Goal: Task Accomplishment & Management: Use online tool/utility

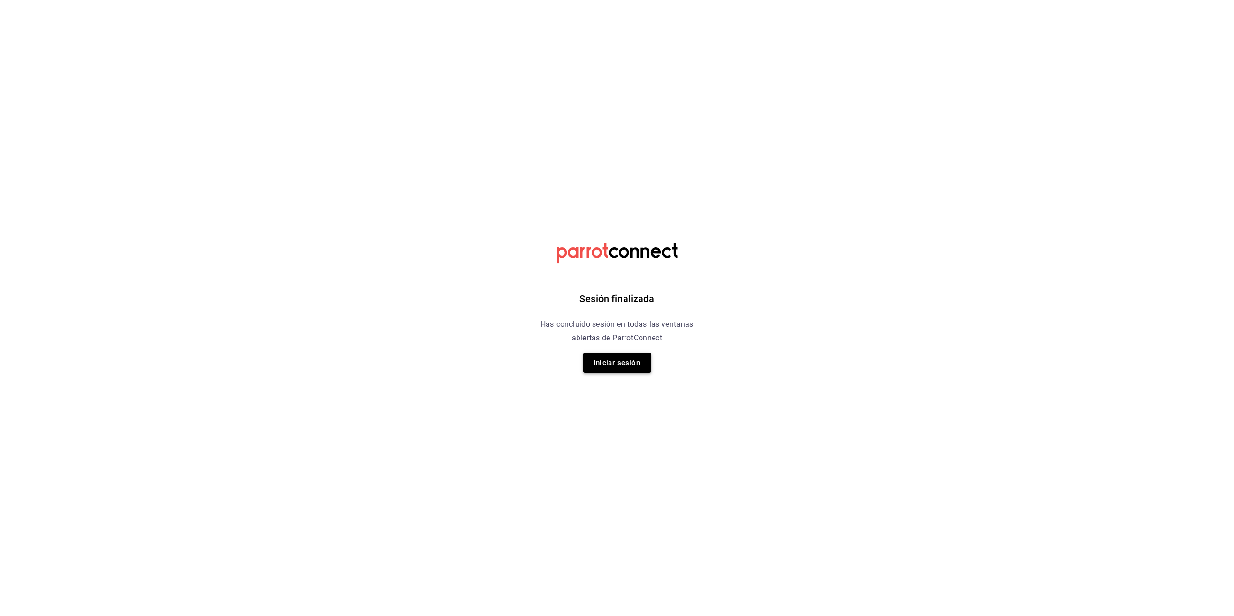
click at [621, 364] on button "Iniciar sesión" at bounding box center [617, 362] width 68 height 20
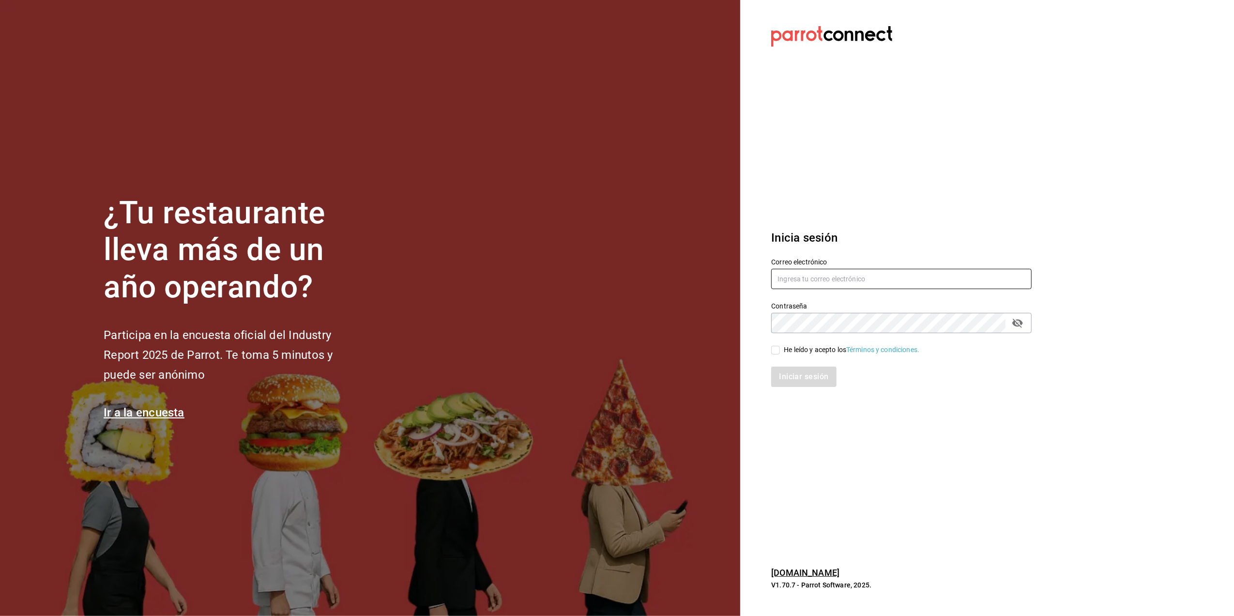
type input "cuerno.cdmx@grupocosteno.com"
click at [779, 349] on input "He leído y acepto los Términos y condiciones." at bounding box center [775, 350] width 9 height 9
checkbox input "true"
click at [804, 375] on button "Iniciar sesión" at bounding box center [804, 376] width 66 height 20
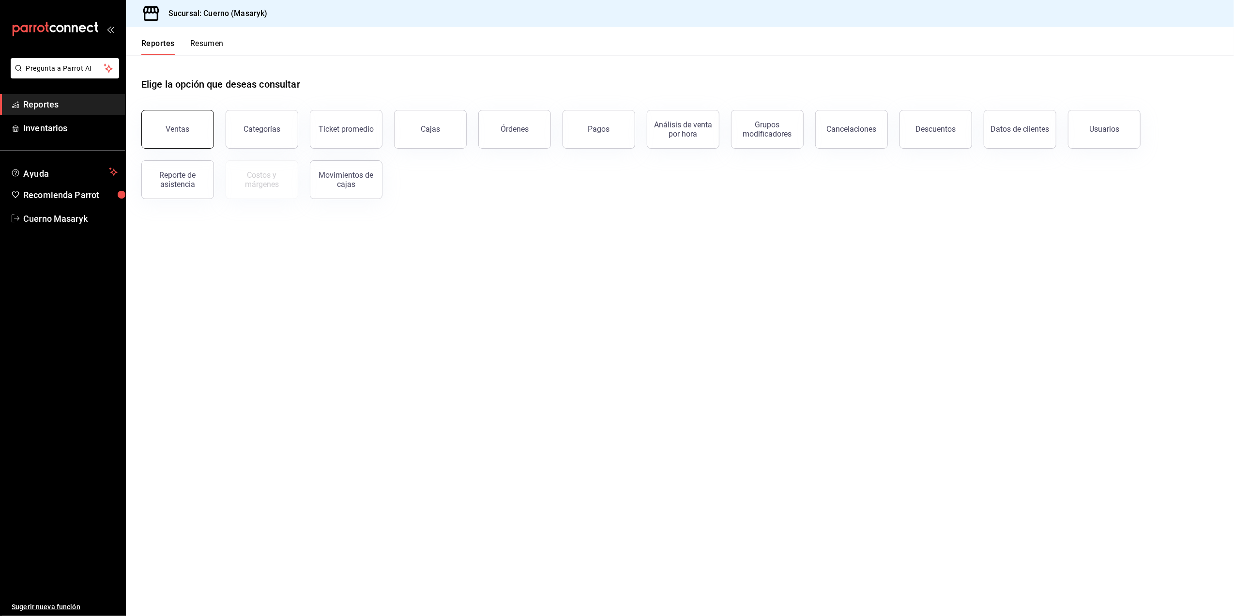
click at [208, 144] on button "Ventas" at bounding box center [177, 129] width 73 height 39
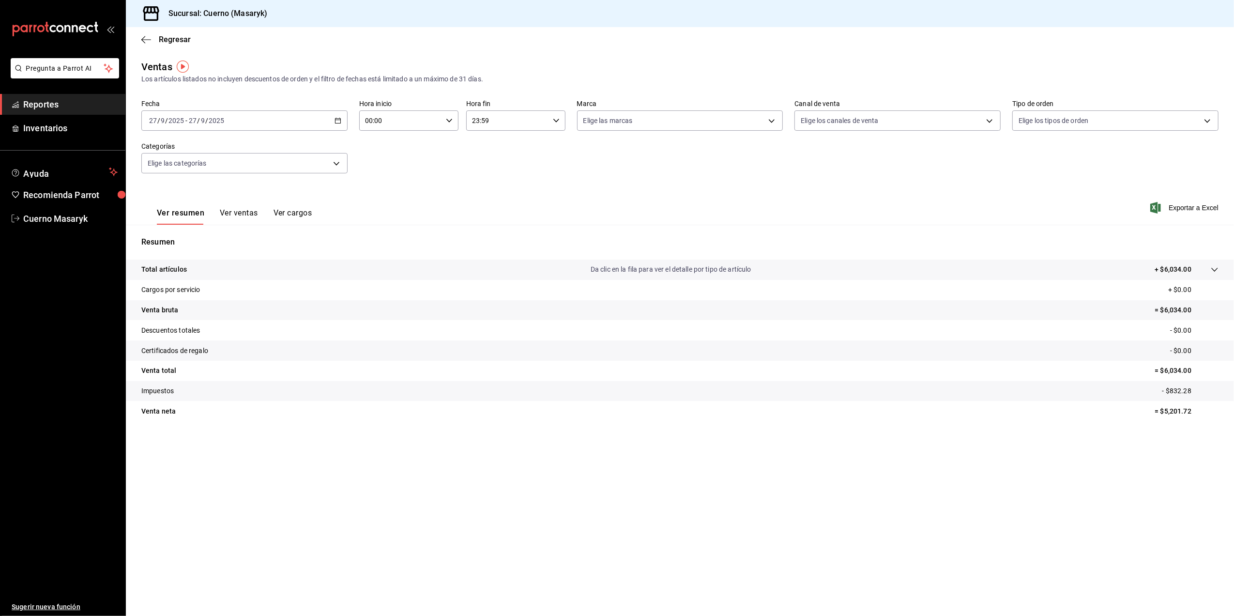
click at [339, 115] on div "[DATE] [DATE] - [DATE] [DATE]" at bounding box center [244, 120] width 206 height 20
click at [316, 123] on div "[DATE] [DATE] - [DATE] [DATE]" at bounding box center [244, 120] width 206 height 20
click at [162, 235] on span "Rango de fechas" at bounding box center [187, 237] width 75 height 10
click at [253, 246] on abbr "22" at bounding box center [253, 248] width 6 height 7
click at [343, 248] on button "27" at bounding box center [338, 248] width 17 height 17
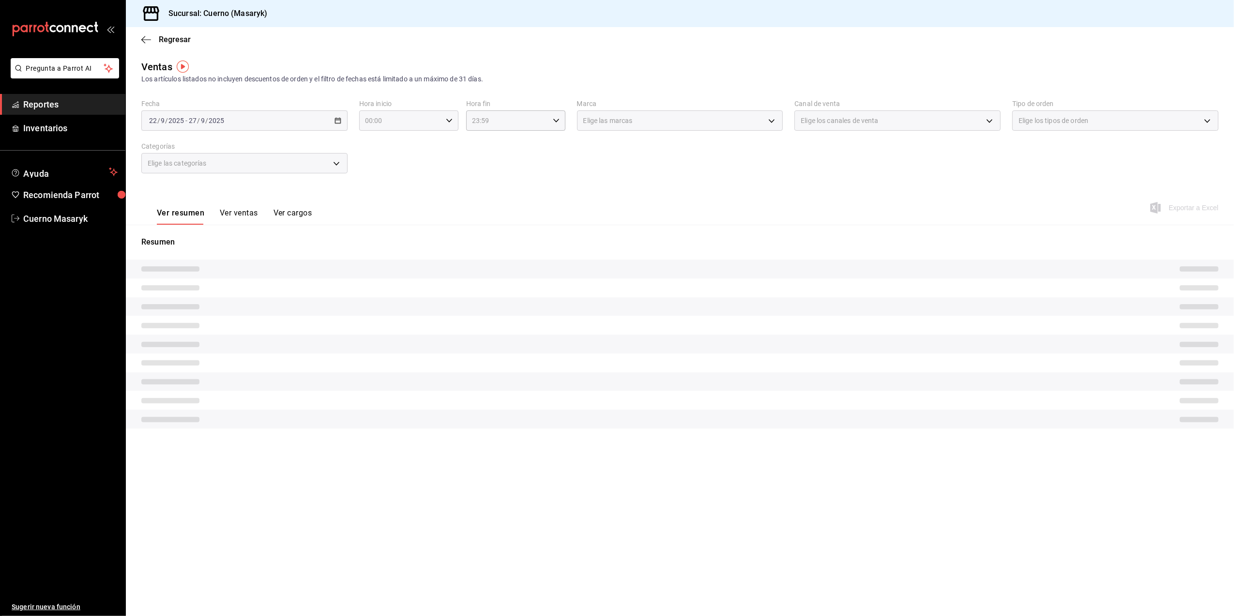
click at [442, 120] on div "00:00 Hora inicio" at bounding box center [408, 120] width 99 height 20
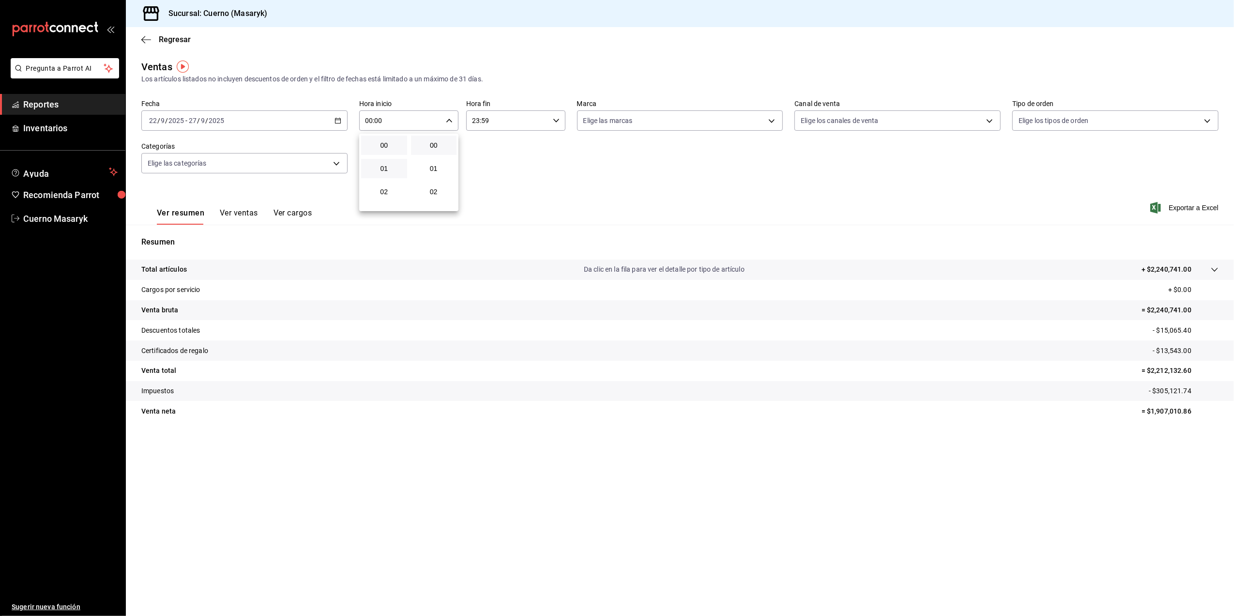
scroll to position [64, 0]
click at [388, 200] on button "05" at bounding box center [384, 196] width 46 height 19
type input "05:00"
click at [508, 124] on div at bounding box center [617, 308] width 1234 height 616
click at [502, 127] on input "23:59" at bounding box center [507, 120] width 83 height 19
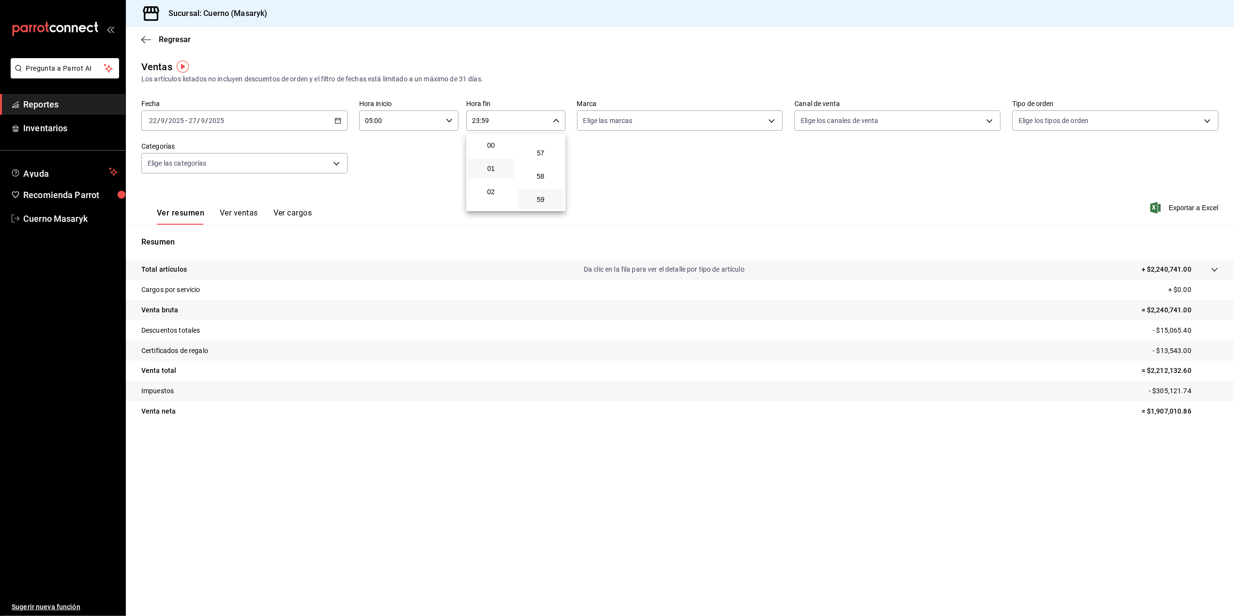
scroll to position [64, 0]
click at [482, 196] on span "05" at bounding box center [491, 197] width 34 height 8
click at [548, 110] on div at bounding box center [617, 308] width 1234 height 616
click at [558, 124] on div "05:59 Hora fin" at bounding box center [515, 120] width 99 height 20
click at [536, 150] on button "00" at bounding box center [541, 145] width 46 height 19
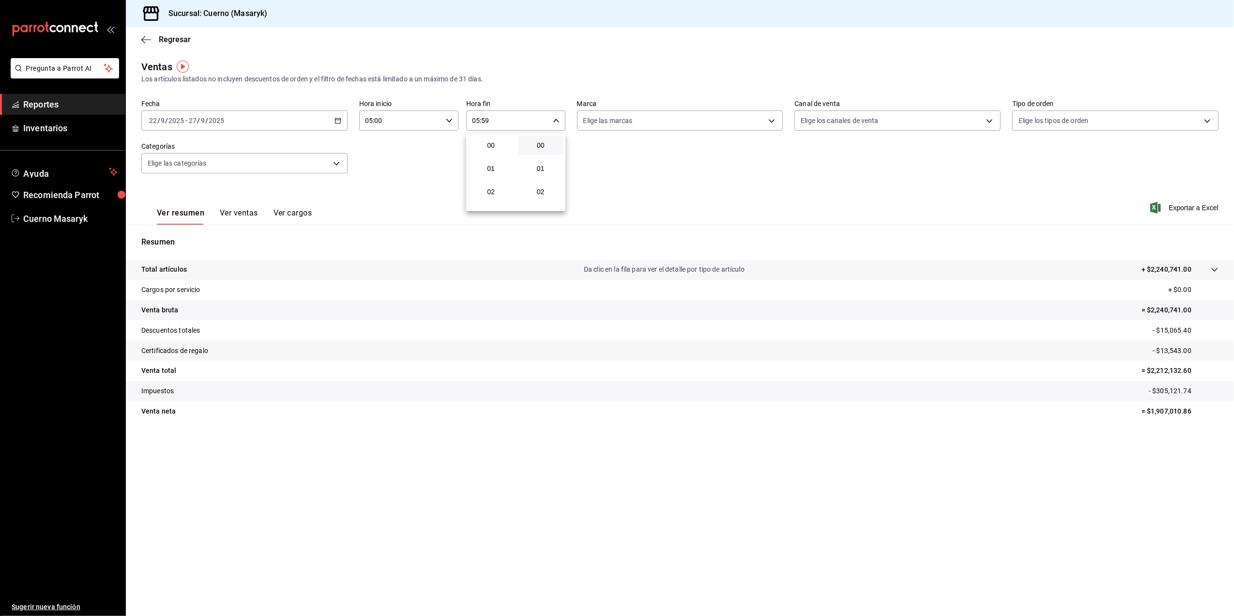
type input "05:00"
click at [731, 117] on div at bounding box center [617, 308] width 1234 height 616
click at [742, 123] on body "Pregunta a Parrot AI Reportes Inventarios Ayuda Recomienda Parrot Cuerno Masary…" at bounding box center [617, 308] width 1234 height 616
click at [587, 196] on li "Cuerno (CDMX)" at bounding box center [679, 191] width 205 height 22
type input "4ea0d660-02b3-4785-bb88-48b5ef6e196c"
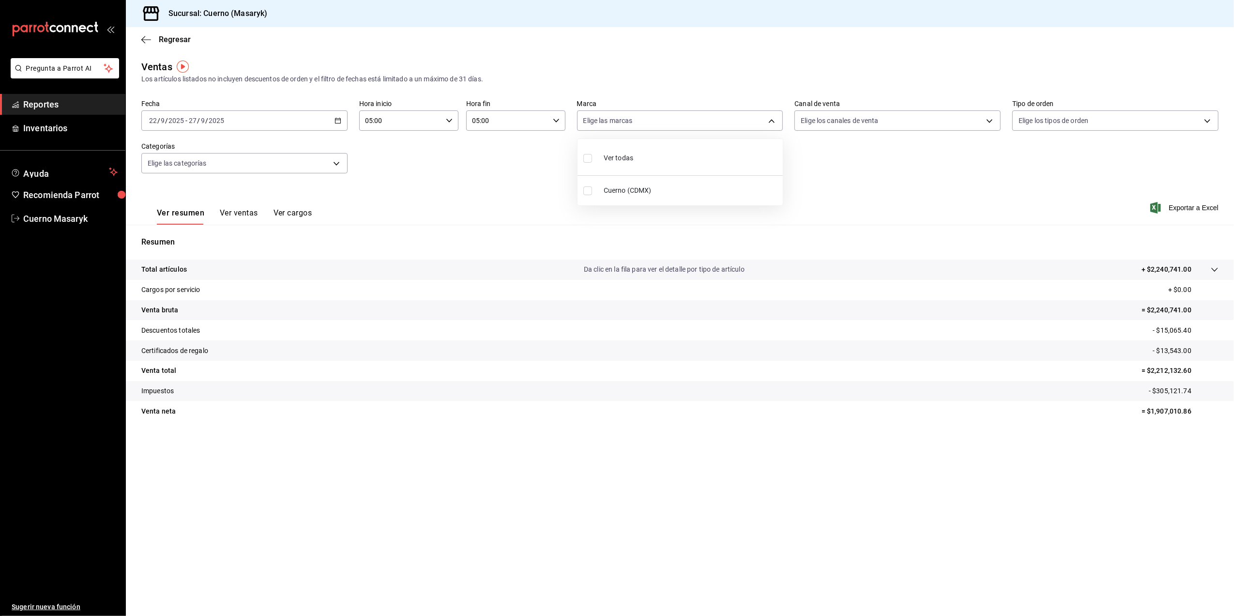
checkbox input "true"
click at [1191, 209] on div at bounding box center [617, 308] width 1234 height 616
click at [1191, 209] on span "Exportar a Excel" at bounding box center [1185, 208] width 66 height 12
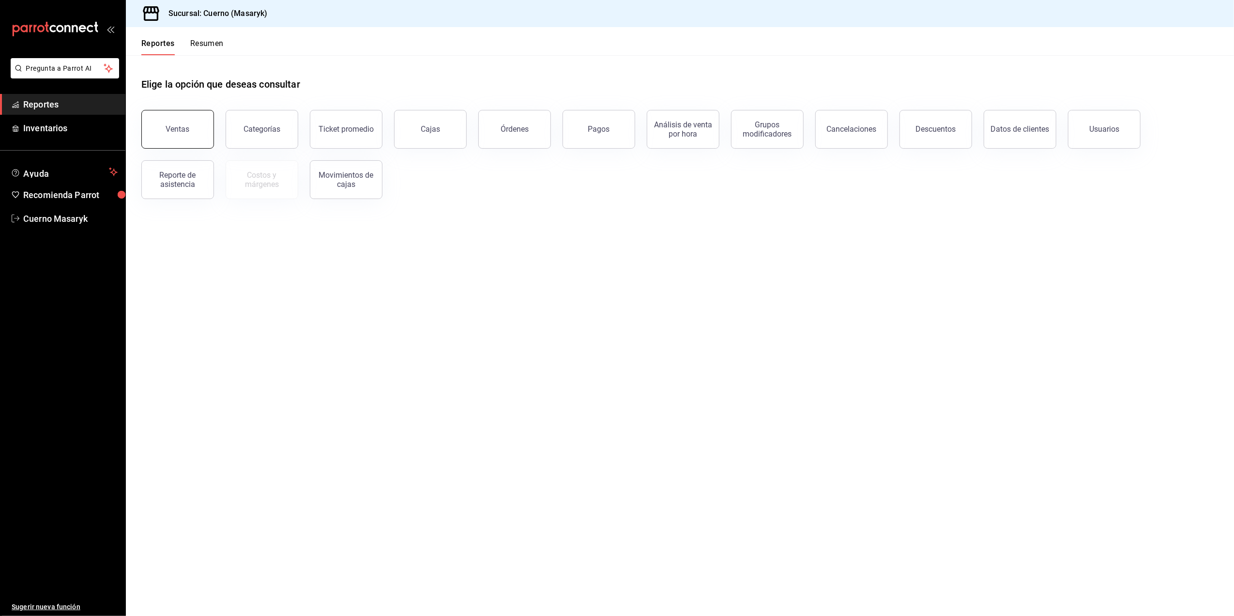
click at [196, 134] on button "Ventas" at bounding box center [177, 129] width 73 height 39
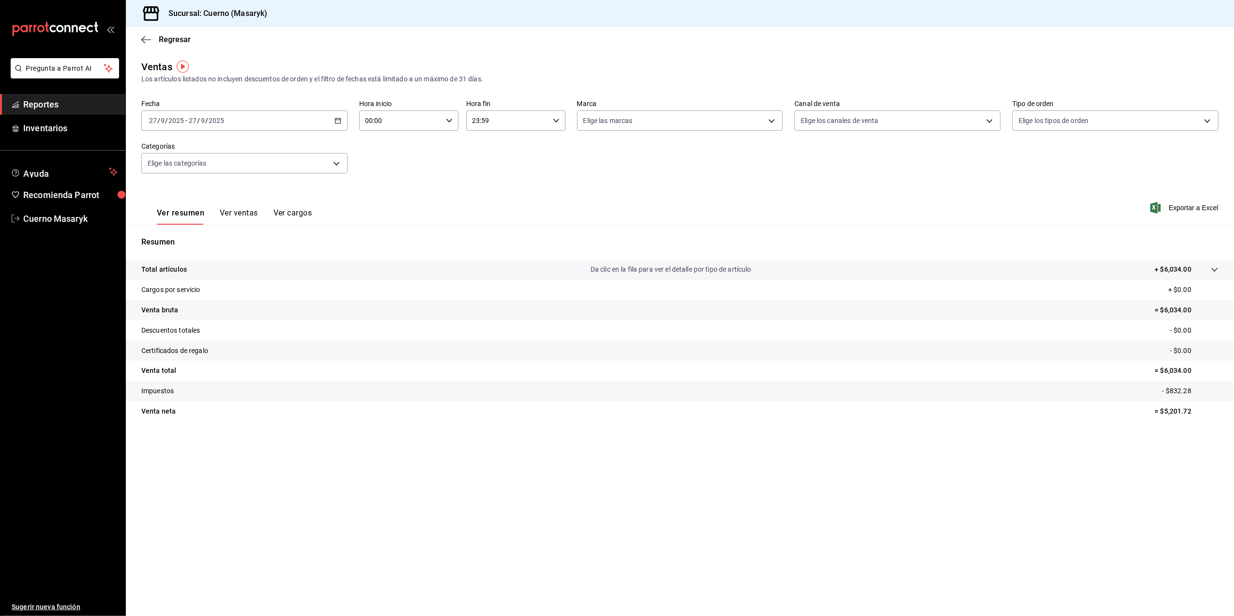
click at [338, 120] on icon "button" at bounding box center [337, 120] width 7 height 7
click at [192, 239] on span "Rango de fechas" at bounding box center [187, 237] width 75 height 10
click at [253, 250] on abbr "22" at bounding box center [253, 248] width 6 height 7
click at [339, 249] on abbr "27" at bounding box center [338, 248] width 6 height 7
click at [451, 119] on \(Stroke\) "button" at bounding box center [449, 120] width 6 height 3
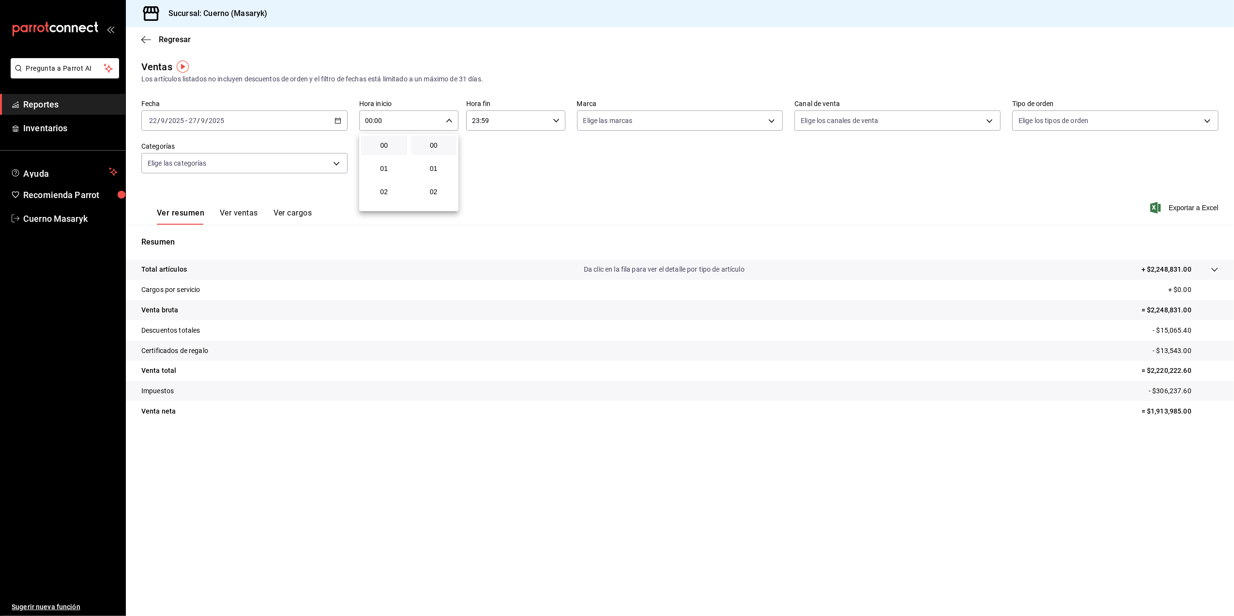
scroll to position [64, 0]
click at [382, 200] on button "05" at bounding box center [384, 196] width 46 height 19
type input "05:00"
click at [509, 120] on div at bounding box center [617, 308] width 1234 height 616
click at [515, 123] on input "23:59" at bounding box center [507, 120] width 83 height 19
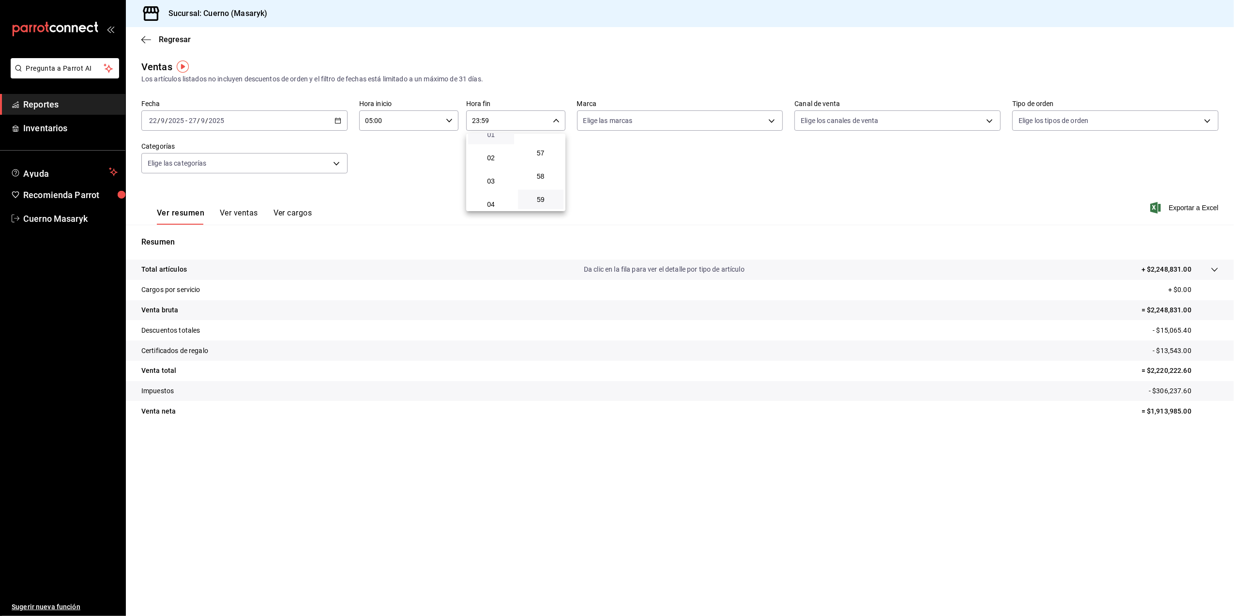
scroll to position [64, 0]
click at [494, 197] on span "05" at bounding box center [491, 197] width 34 height 8
click at [535, 121] on div at bounding box center [617, 308] width 1234 height 616
click at [554, 122] on icon "button" at bounding box center [556, 120] width 7 height 7
click at [545, 150] on button "00" at bounding box center [541, 145] width 46 height 19
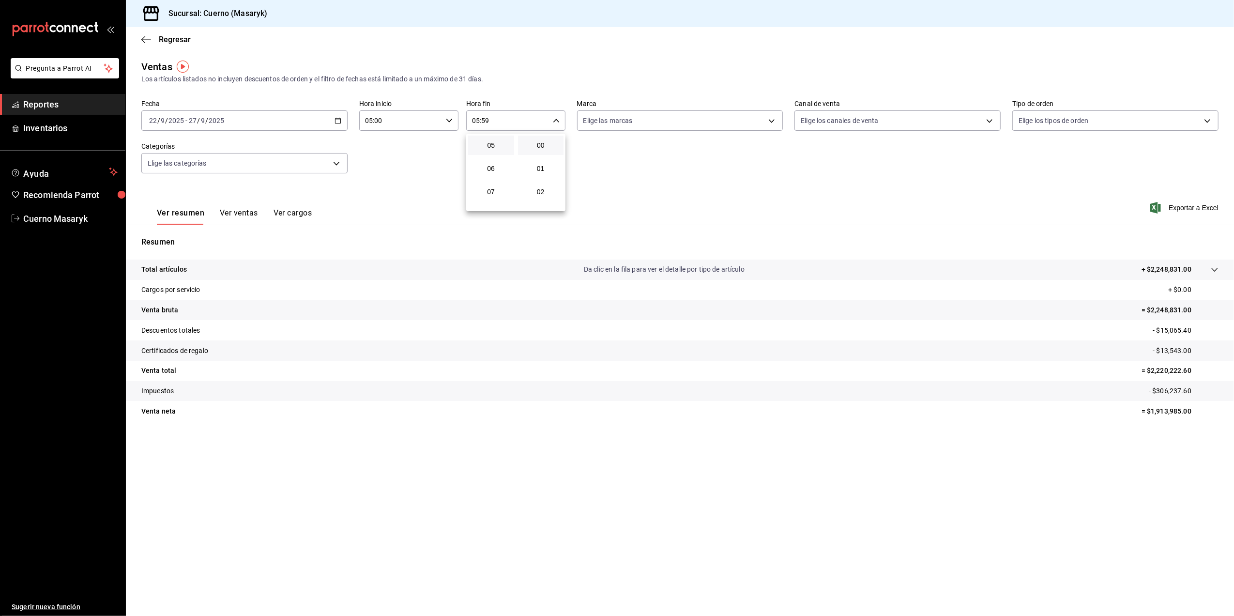
type input "05:00"
click at [775, 120] on div at bounding box center [617, 308] width 1234 height 616
click at [756, 117] on body "Pregunta a Parrot AI Reportes Inventarios Ayuda Recomienda Parrot Cuerno Masary…" at bounding box center [617, 308] width 1234 height 616
click at [592, 196] on li "Cuerno (CDMX)" at bounding box center [679, 191] width 205 height 22
type input "4ea0d660-02b3-4785-bb88-48b5ef6e196c"
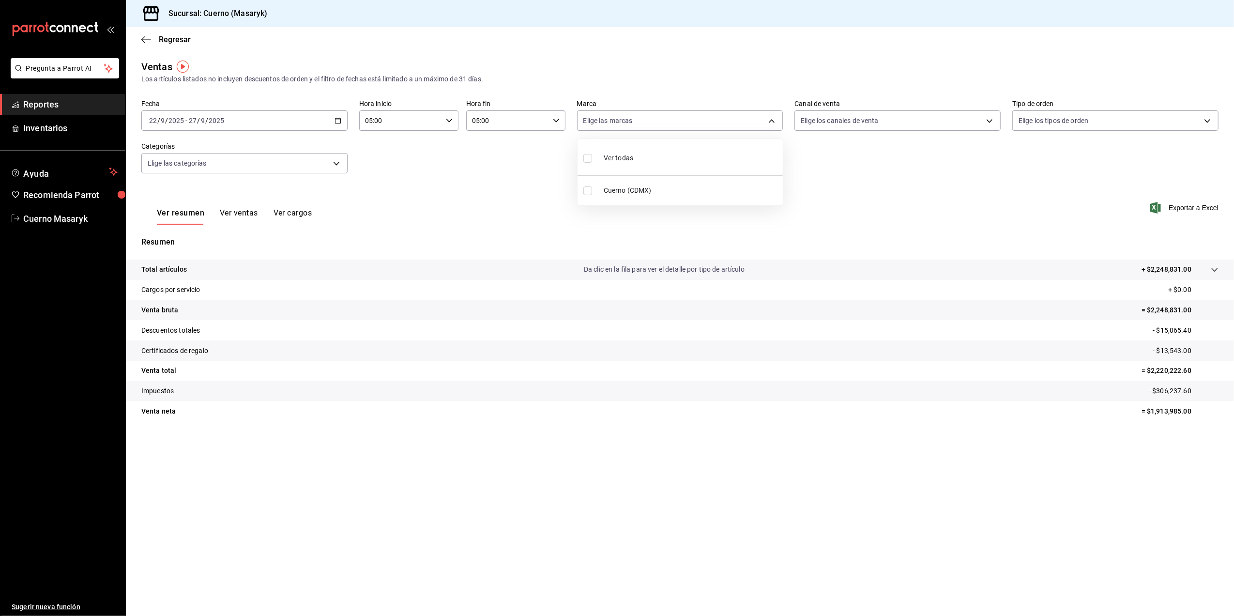
checkbox input "true"
click at [1186, 208] on div at bounding box center [617, 308] width 1234 height 616
click at [1186, 208] on span "Exportar a Excel" at bounding box center [1185, 208] width 66 height 12
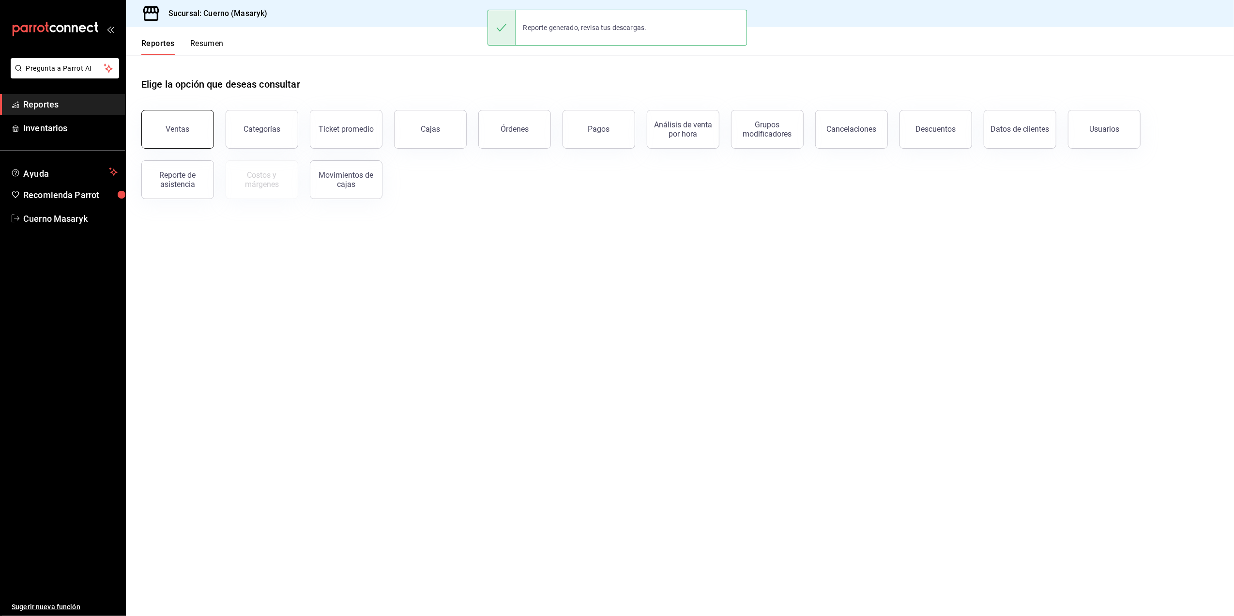
click at [193, 135] on button "Ventas" at bounding box center [177, 129] width 73 height 39
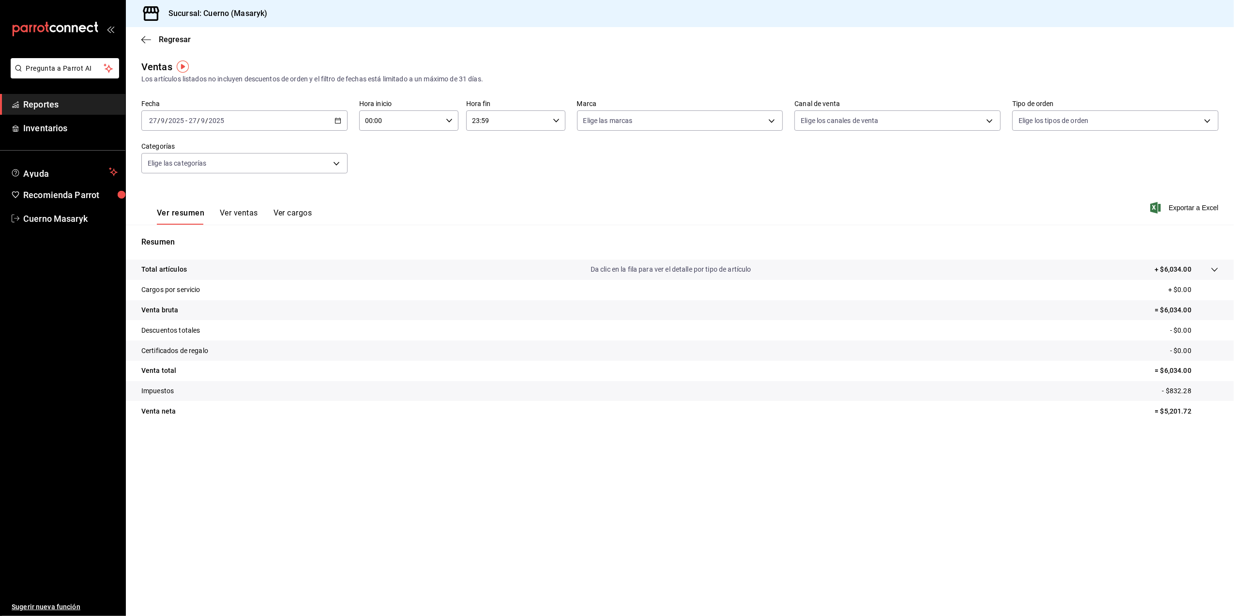
click at [337, 122] on icon "button" at bounding box center [337, 120] width 7 height 7
click at [175, 237] on span "Rango de fechas" at bounding box center [187, 237] width 75 height 10
click at [255, 246] on abbr "22" at bounding box center [253, 248] width 6 height 7
click at [343, 249] on button "27" at bounding box center [338, 248] width 17 height 17
click at [405, 119] on input "00:00" at bounding box center [400, 120] width 83 height 19
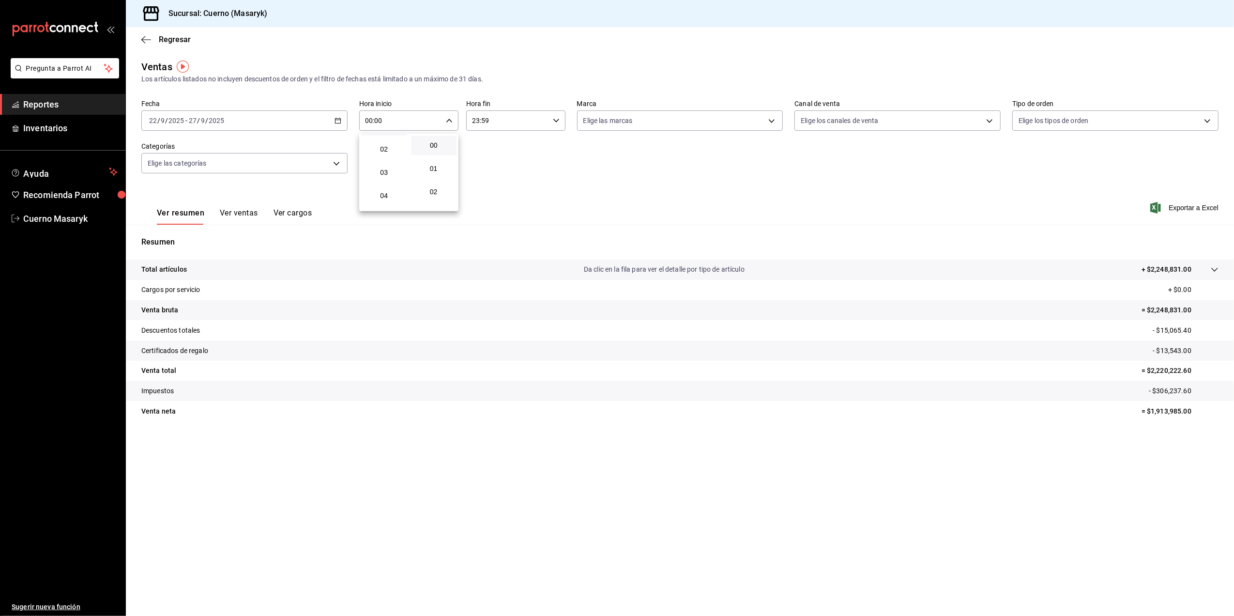
scroll to position [64, 0]
click at [385, 197] on span "05" at bounding box center [384, 197] width 34 height 8
type input "05:00"
click at [515, 115] on div at bounding box center [617, 308] width 1234 height 616
click at [546, 124] on input "23:59" at bounding box center [507, 120] width 83 height 19
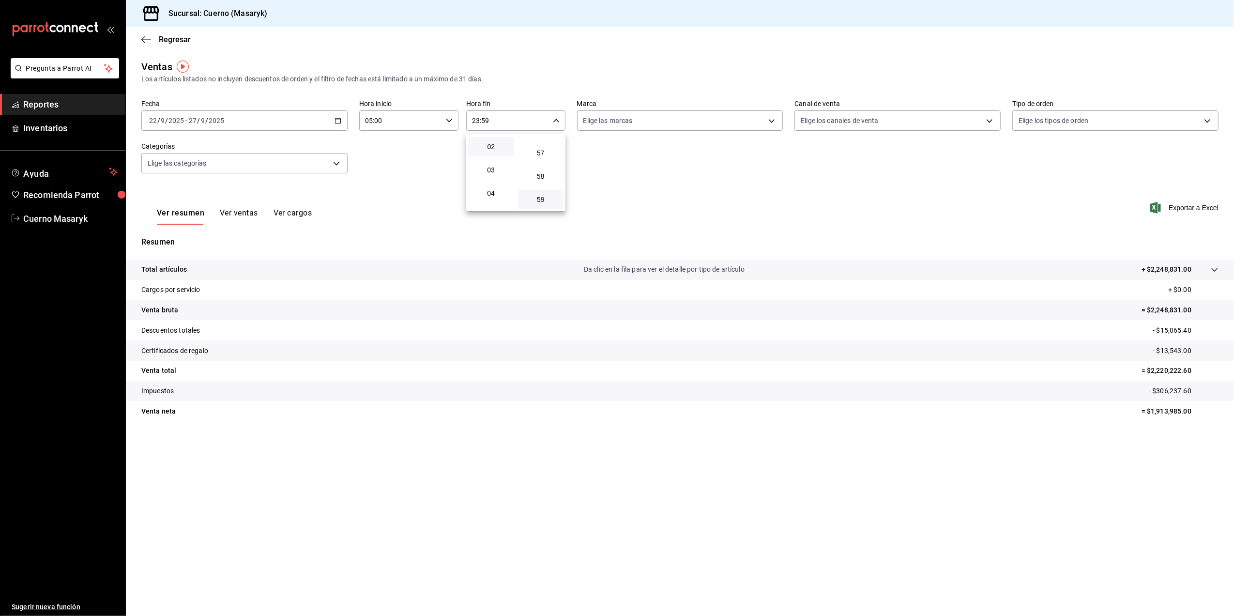
scroll to position [64, 0]
click at [498, 197] on span "05" at bounding box center [491, 197] width 34 height 8
click at [558, 118] on div at bounding box center [617, 308] width 1234 height 616
click at [547, 117] on input "05:59" at bounding box center [507, 120] width 83 height 19
click at [539, 146] on span "00" at bounding box center [541, 145] width 34 height 8
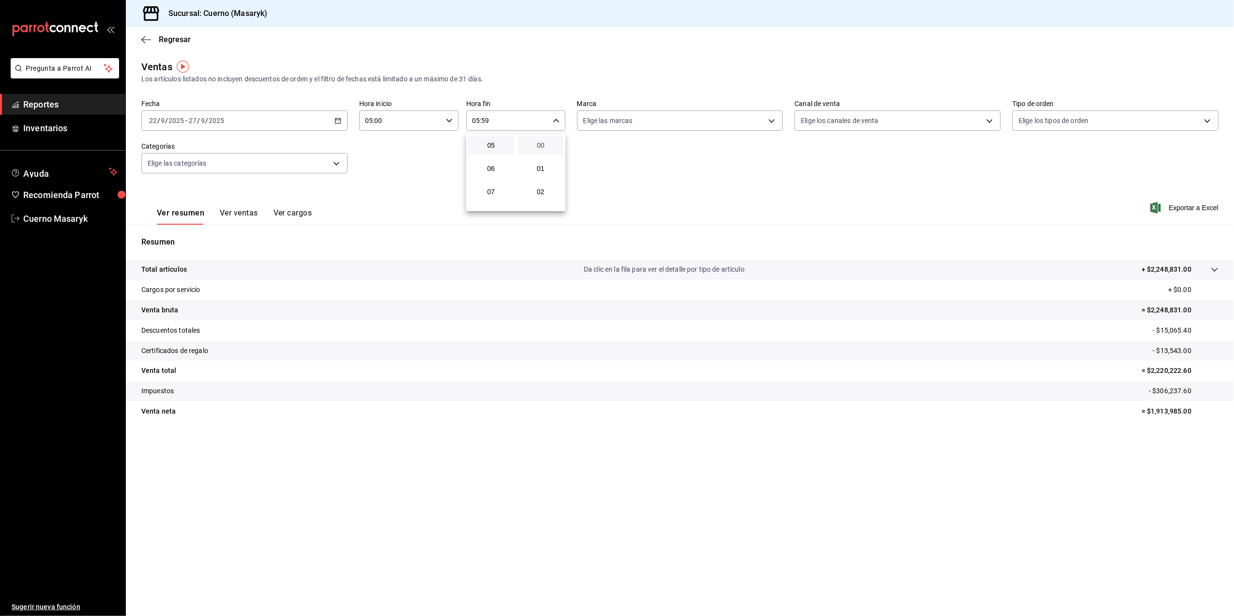
type input "05:00"
click at [756, 124] on div at bounding box center [617, 308] width 1234 height 616
click at [677, 125] on body "Pregunta a Parrot AI Reportes Inventarios Ayuda Recomienda Parrot Cuerno Masary…" at bounding box center [617, 308] width 1234 height 616
click at [589, 191] on input "checkbox" at bounding box center [587, 190] width 9 height 9
checkbox input "true"
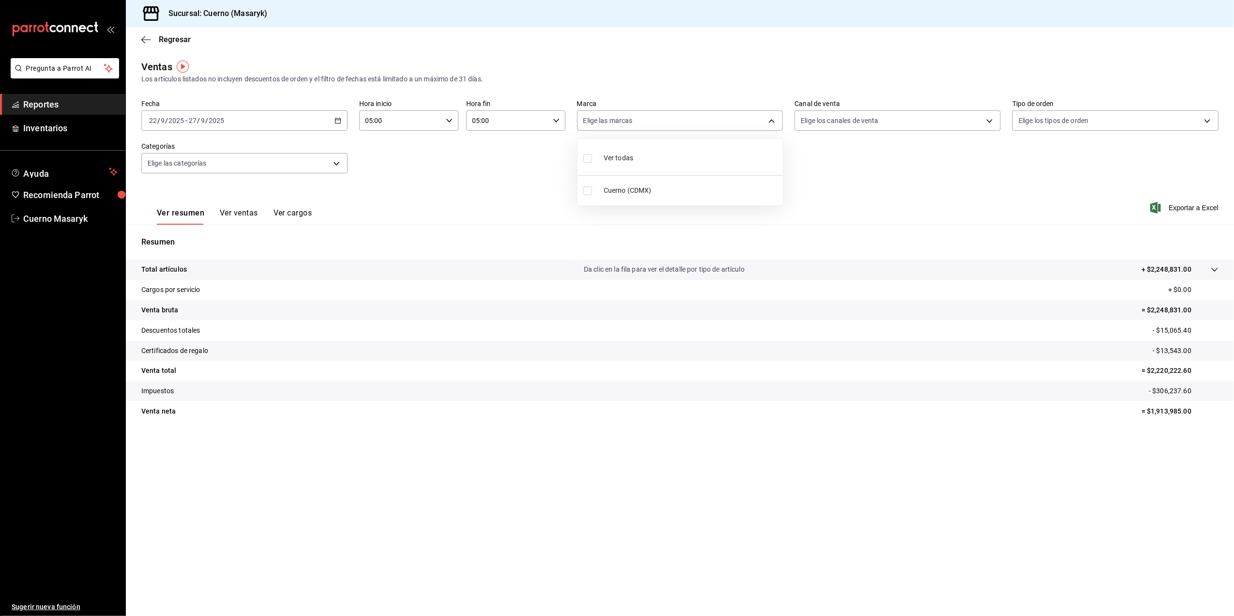
type input "4ea0d660-02b3-4785-bb88-48b5ef6e196c"
checkbox input "true"
click at [1054, 212] on div at bounding box center [617, 308] width 1234 height 616
click at [1197, 208] on span "Exportar a Excel" at bounding box center [1185, 208] width 66 height 12
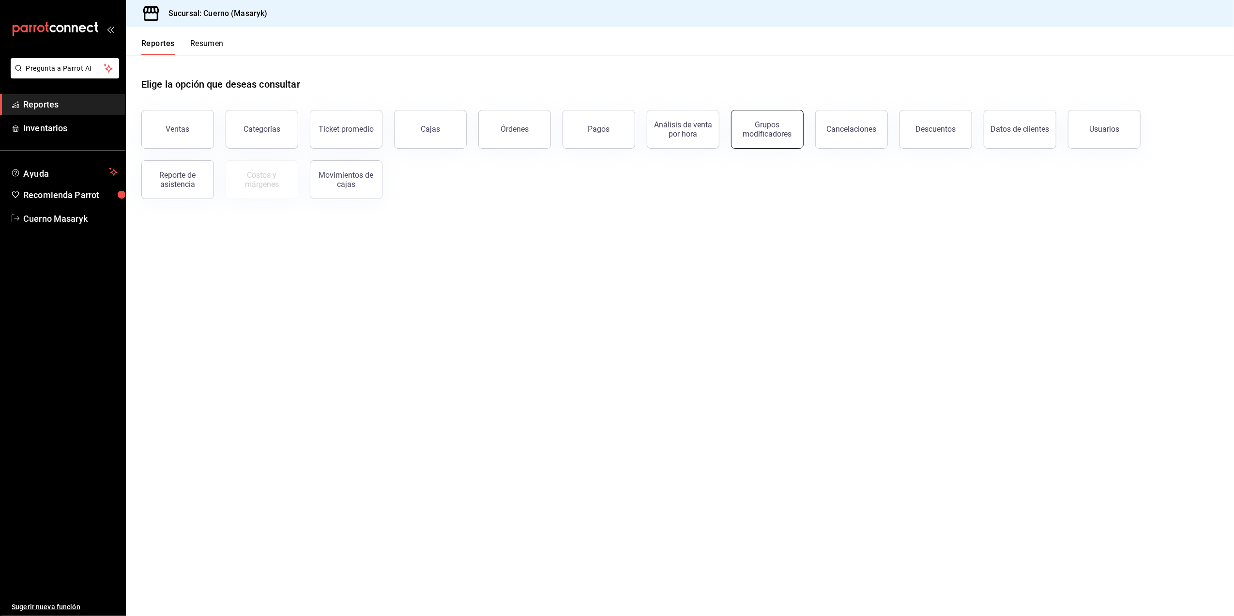
click at [781, 140] on button "Grupos modificadores" at bounding box center [767, 129] width 73 height 39
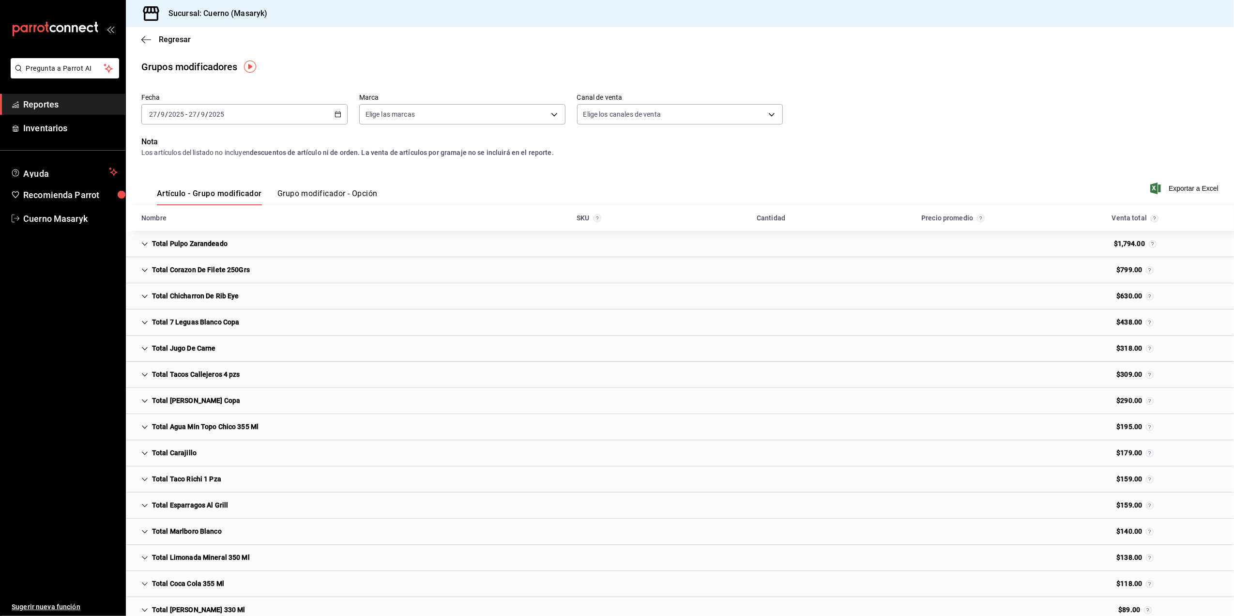
click at [331, 119] on div "[DATE] [DATE] - [DATE] [DATE]" at bounding box center [244, 114] width 206 height 20
click at [201, 231] on span "Rango de fechas" at bounding box center [187, 231] width 75 height 10
click at [256, 246] on button "22" at bounding box center [252, 242] width 17 height 17
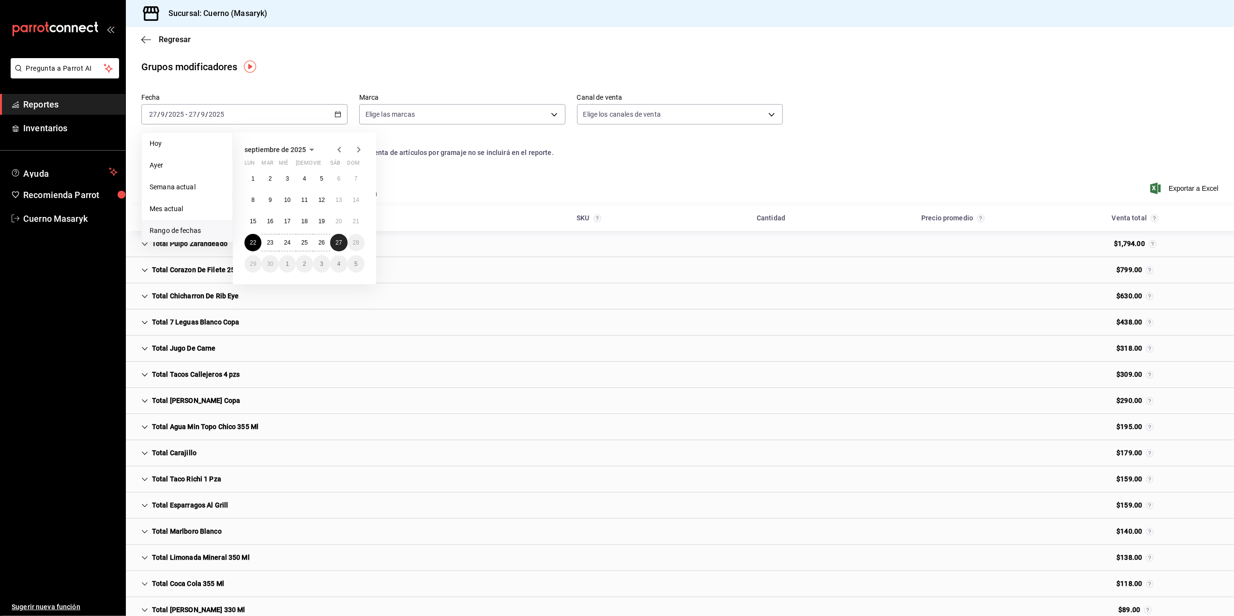
click at [342, 242] on button "27" at bounding box center [338, 242] width 17 height 17
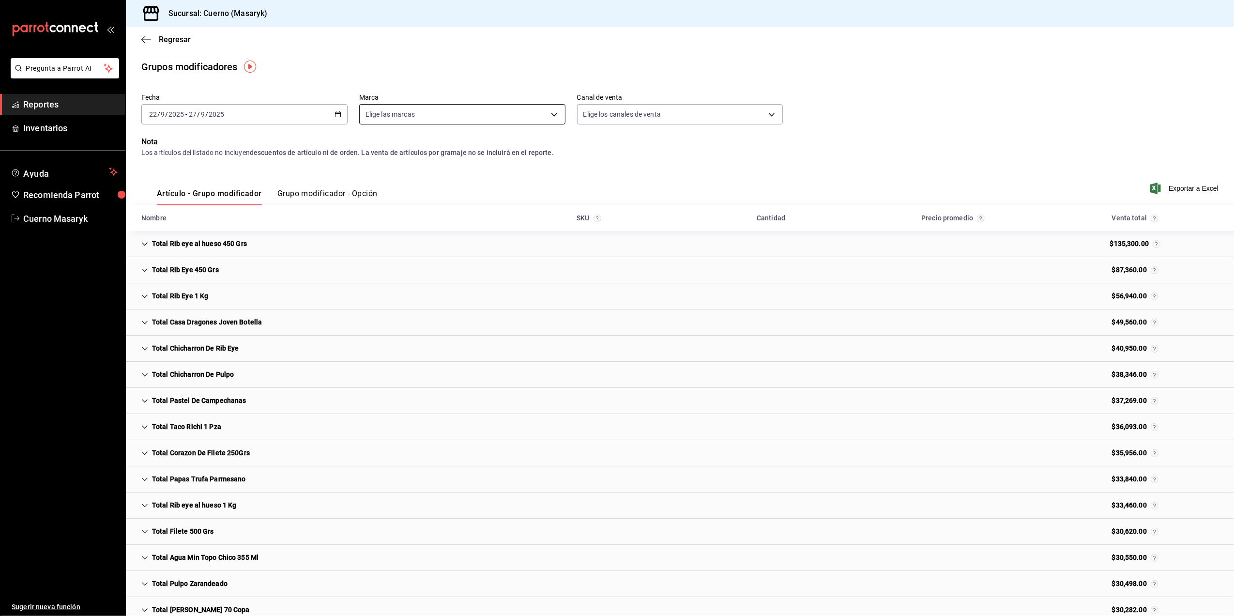
click at [546, 110] on body "Pregunta a Parrot AI Reportes Inventarios Ayuda Recomienda Parrot Cuerno Masary…" at bounding box center [617, 308] width 1234 height 616
click at [367, 184] on input "checkbox" at bounding box center [368, 184] width 9 height 9
checkbox input "true"
type input "4ea0d660-02b3-4785-bb88-48b5ef6e196c"
checkbox input "true"
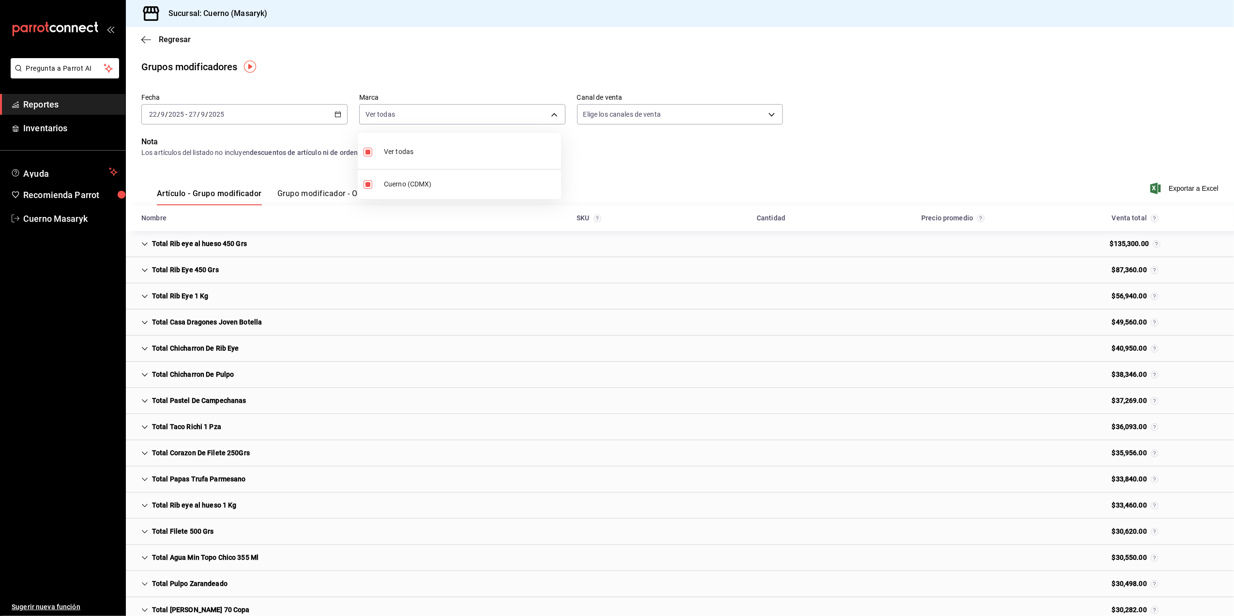
drag, startPoint x: 1060, startPoint y: 155, endPoint x: 1130, endPoint y: 175, distance: 72.9
click at [1060, 155] on div at bounding box center [617, 308] width 1234 height 616
click at [1174, 190] on span "Exportar a Excel" at bounding box center [1185, 188] width 66 height 12
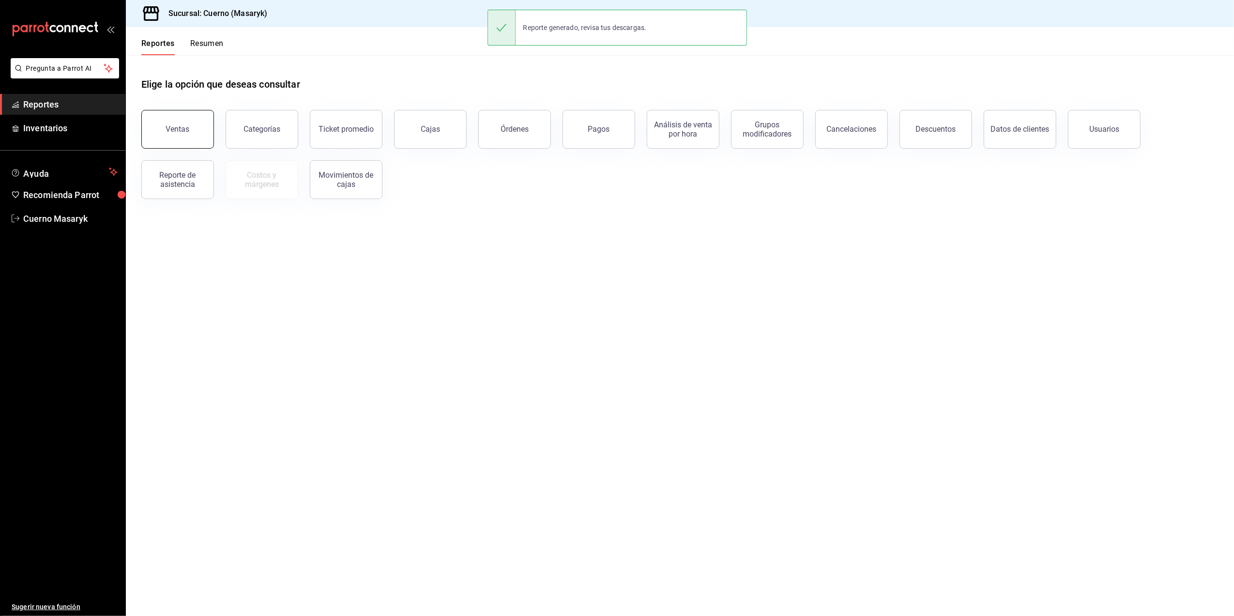
click at [188, 134] on button "Ventas" at bounding box center [177, 129] width 73 height 39
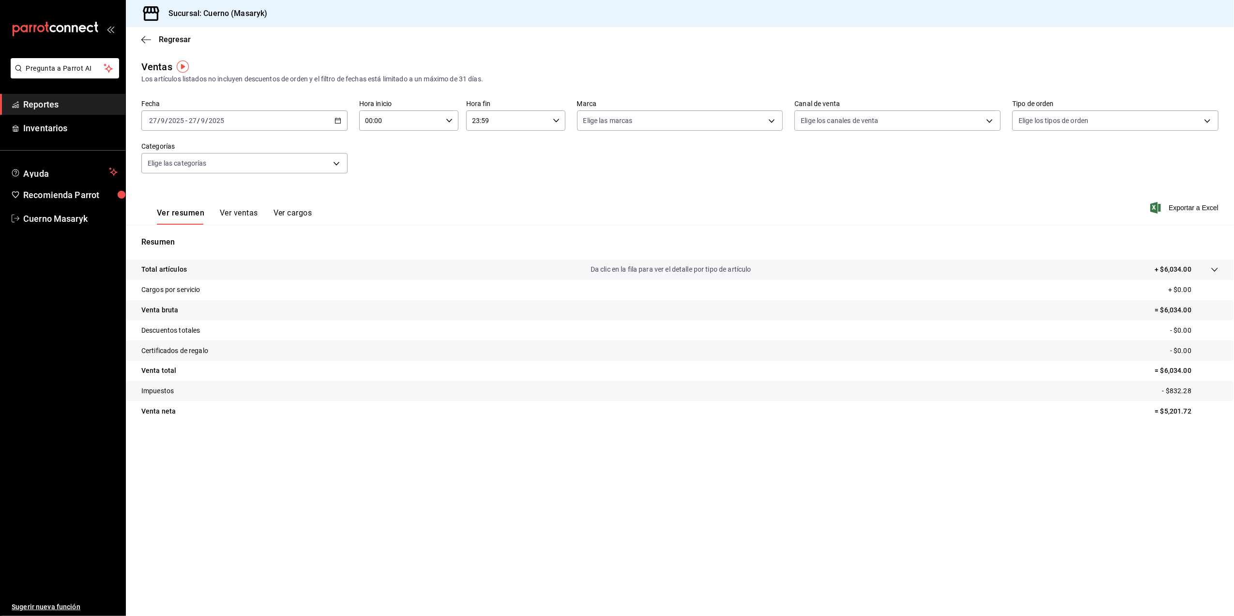
click at [342, 121] on div "[DATE] [DATE] - [DATE] [DATE]" at bounding box center [244, 120] width 206 height 20
click at [205, 240] on span "Rango de fechas" at bounding box center [187, 237] width 75 height 10
click at [258, 249] on button "22" at bounding box center [252, 248] width 17 height 17
click at [336, 251] on abbr "27" at bounding box center [338, 248] width 6 height 7
click at [440, 119] on input "00:00" at bounding box center [400, 120] width 83 height 19
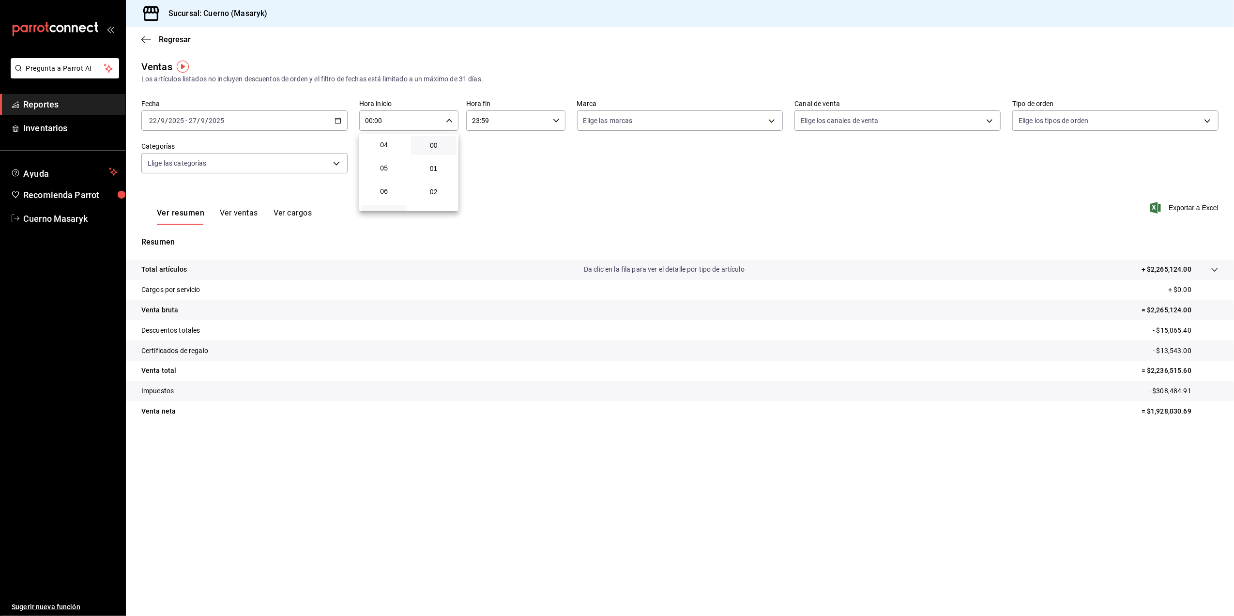
scroll to position [64, 0]
click at [387, 196] on span "05" at bounding box center [384, 197] width 34 height 8
type input "05:00"
click at [536, 118] on div at bounding box center [617, 308] width 1234 height 616
click at [544, 122] on input "23:59" at bounding box center [507, 120] width 83 height 19
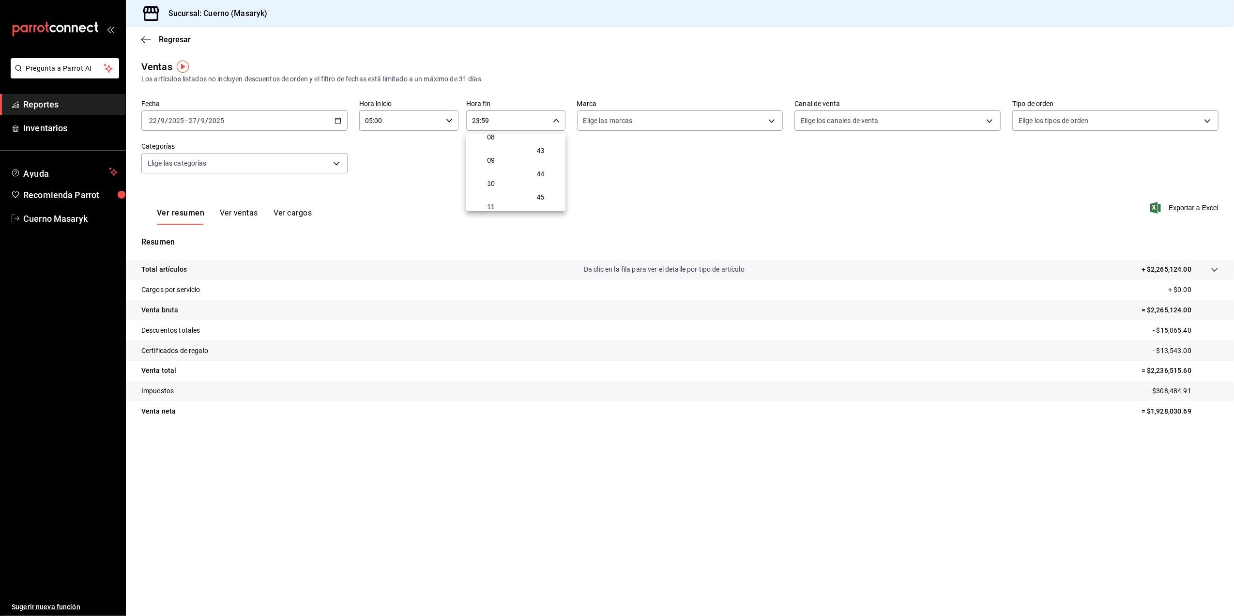
scroll to position [93, 0]
click at [486, 166] on span "05" at bounding box center [491, 169] width 34 height 8
click at [545, 144] on span "00" at bounding box center [541, 145] width 34 height 8
type input "05:00"
click at [752, 116] on div at bounding box center [617, 308] width 1234 height 616
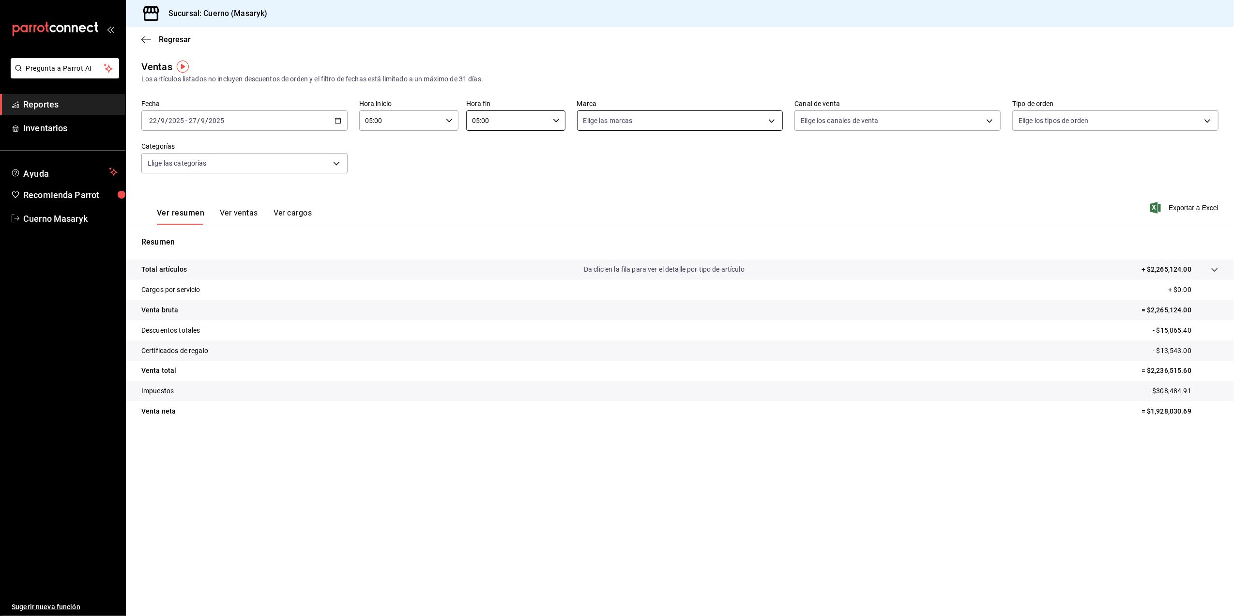
click at [632, 122] on body "Pregunta a Parrot AI Reportes Inventarios Ayuda Recomienda Parrot Cuerno Masary…" at bounding box center [617, 308] width 1234 height 616
click at [585, 190] on input "checkbox" at bounding box center [587, 190] width 9 height 9
checkbox input "true"
type input "4ea0d660-02b3-4785-bb88-48b5ef6e196c"
checkbox input "true"
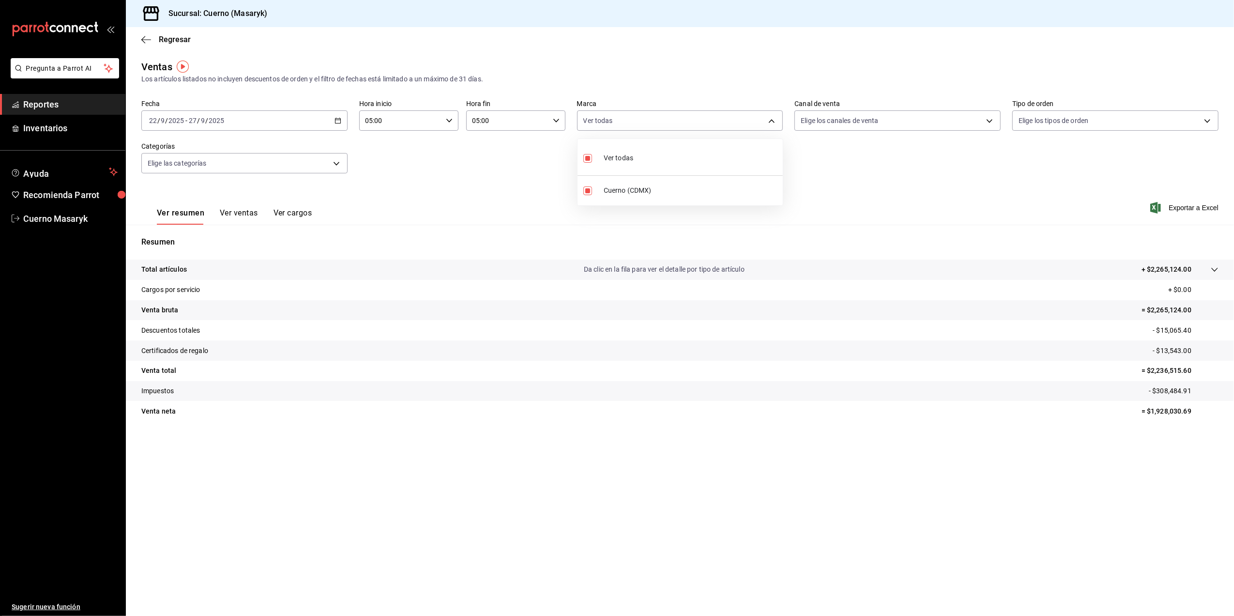
click at [1170, 206] on div at bounding box center [617, 308] width 1234 height 616
click at [1187, 207] on span "Exportar a Excel" at bounding box center [1185, 208] width 66 height 12
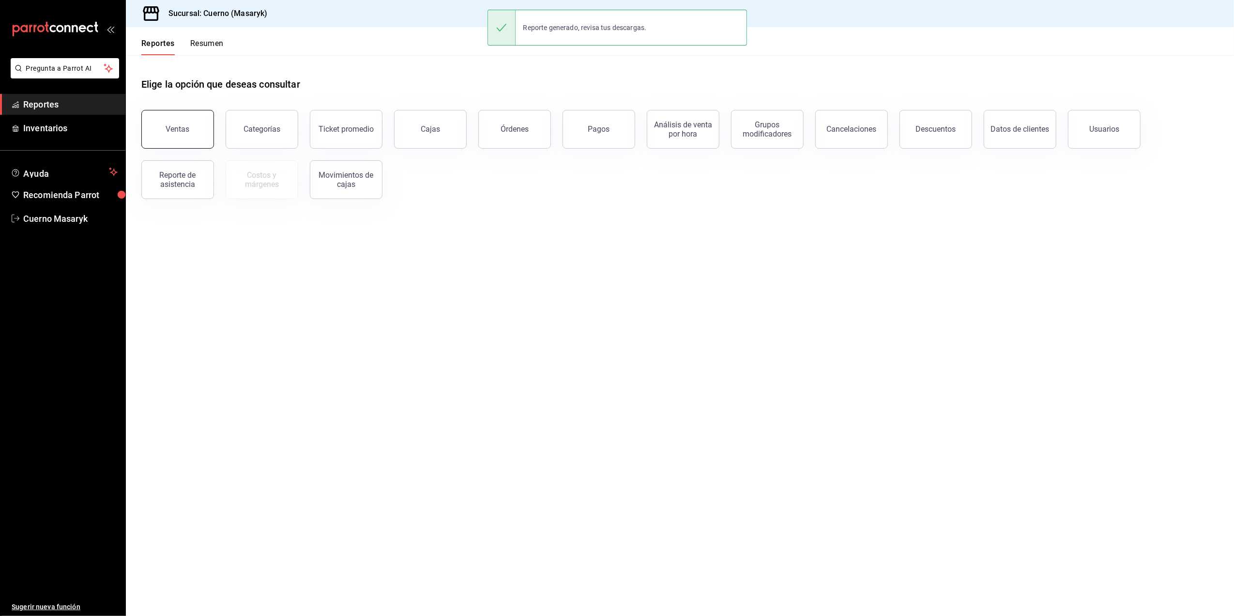
click at [169, 136] on button "Ventas" at bounding box center [177, 129] width 73 height 39
click at [772, 136] on div "Grupos modificadores" at bounding box center [767, 129] width 60 height 18
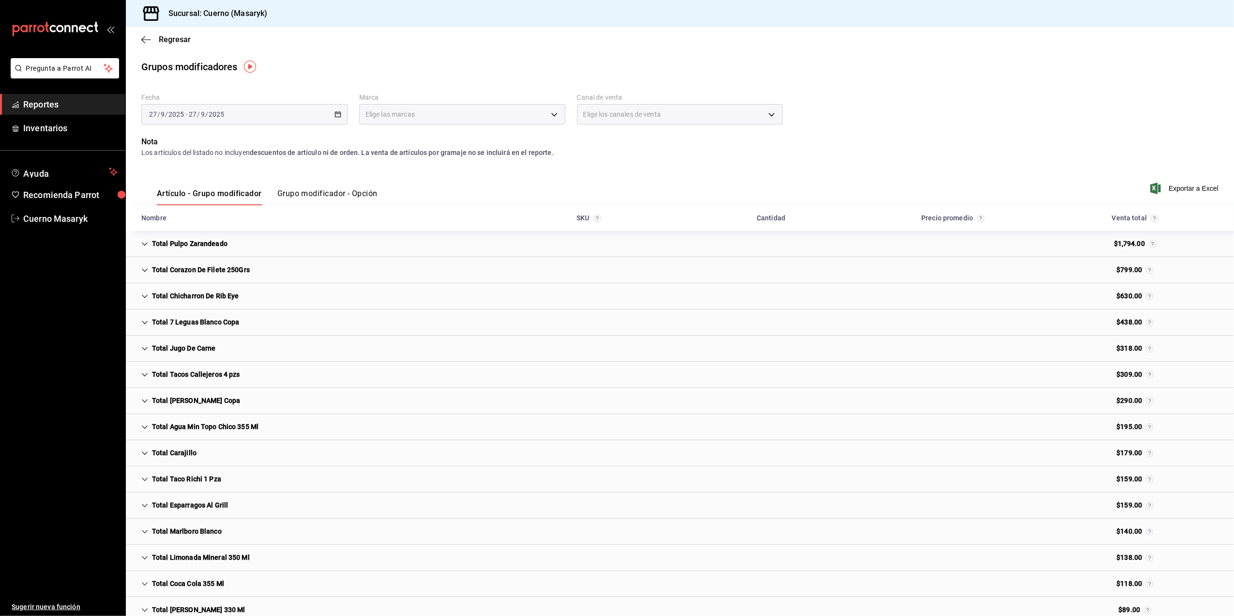
click at [325, 112] on div "[DATE] [DATE] - [DATE] [DATE]" at bounding box center [244, 114] width 206 height 20
click at [339, 112] on icon "button" at bounding box center [337, 114] width 7 height 7
click at [189, 229] on span "Rango de fechas" at bounding box center [187, 231] width 75 height 10
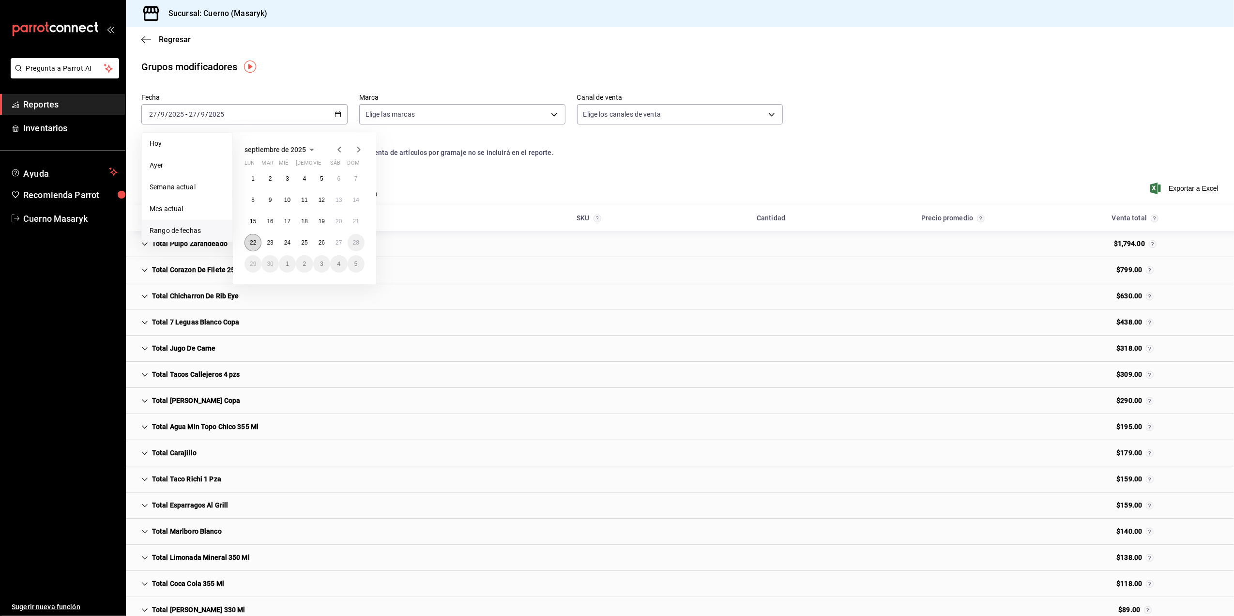
click at [245, 240] on button "22" at bounding box center [252, 242] width 17 height 17
click at [335, 245] on abbr "27" at bounding box center [338, 242] width 6 height 7
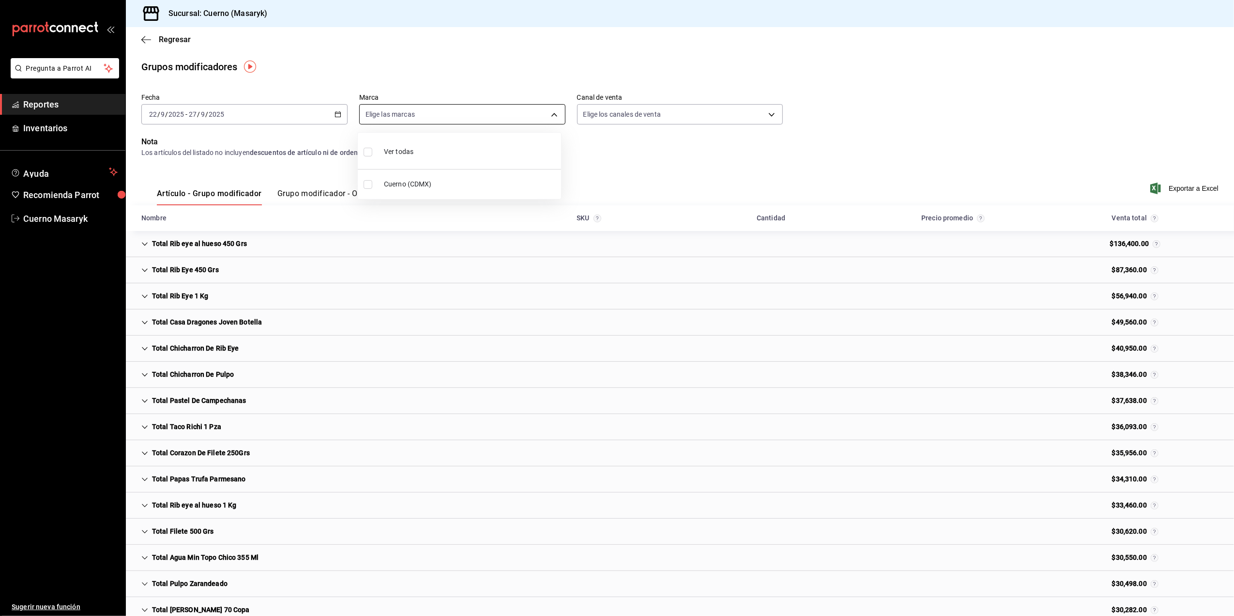
click at [537, 119] on body "Pregunta a Parrot AI Reportes Inventarios Ayuda Recomienda Parrot Cuerno Masary…" at bounding box center [617, 308] width 1234 height 616
click at [365, 185] on input "checkbox" at bounding box center [368, 184] width 9 height 9
checkbox input "true"
type input "4ea0d660-02b3-4785-bb88-48b5ef6e196c"
checkbox input "true"
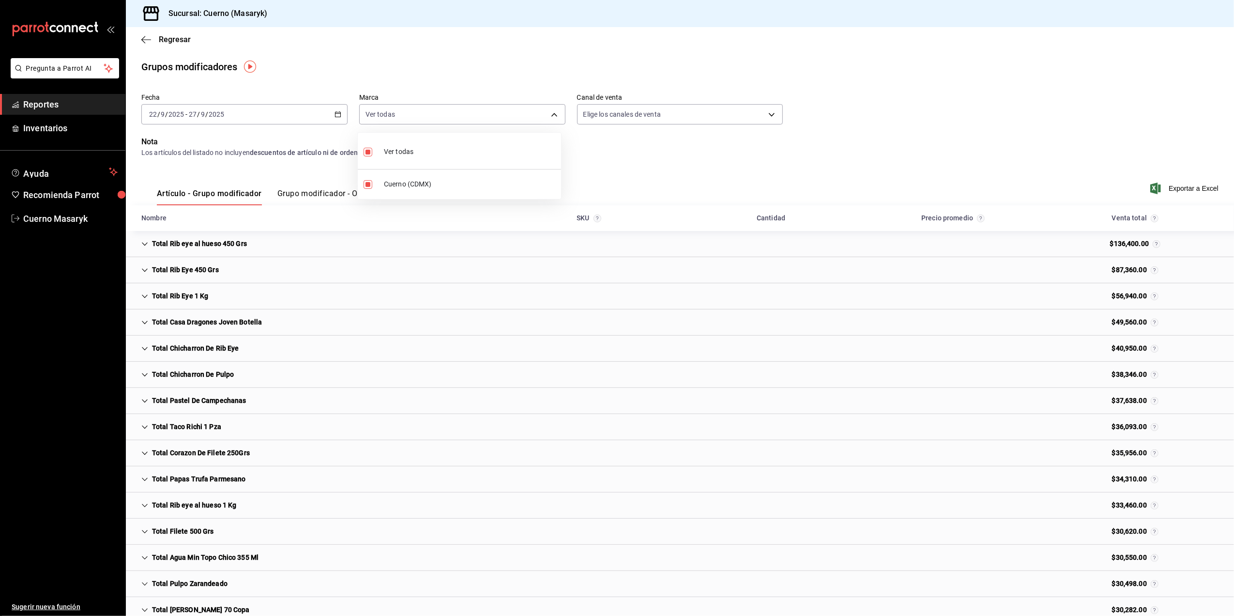
click at [1174, 191] on div at bounding box center [617, 308] width 1234 height 616
click at [1174, 190] on span "Exportar a Excel" at bounding box center [1185, 188] width 66 height 12
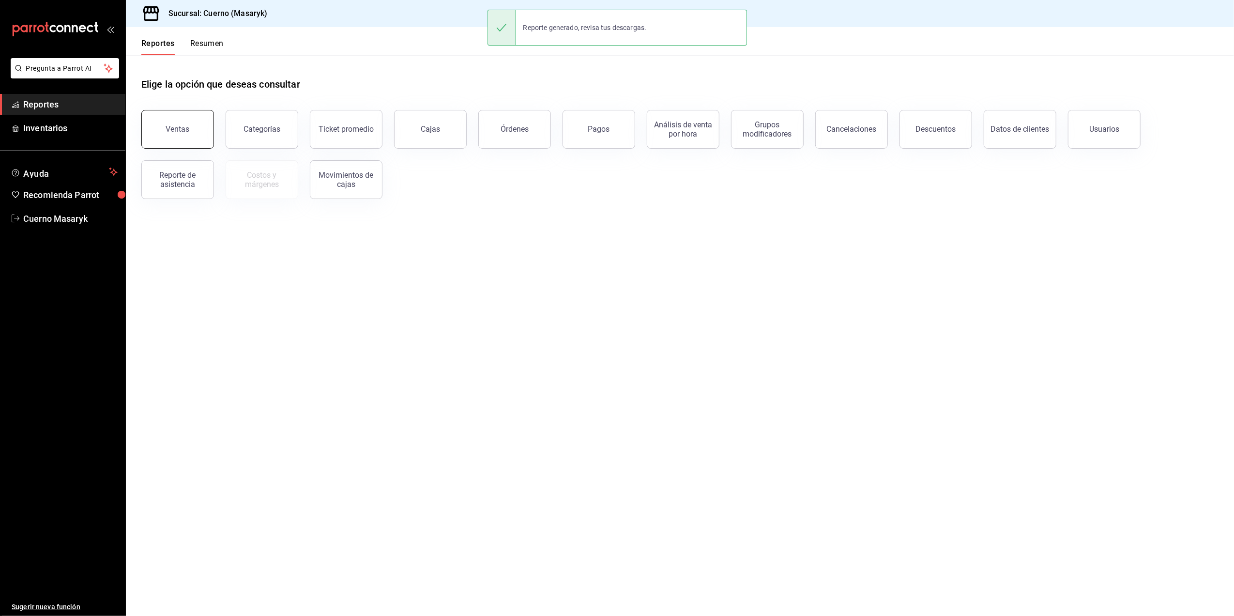
click at [172, 128] on div "Ventas" at bounding box center [178, 128] width 24 height 9
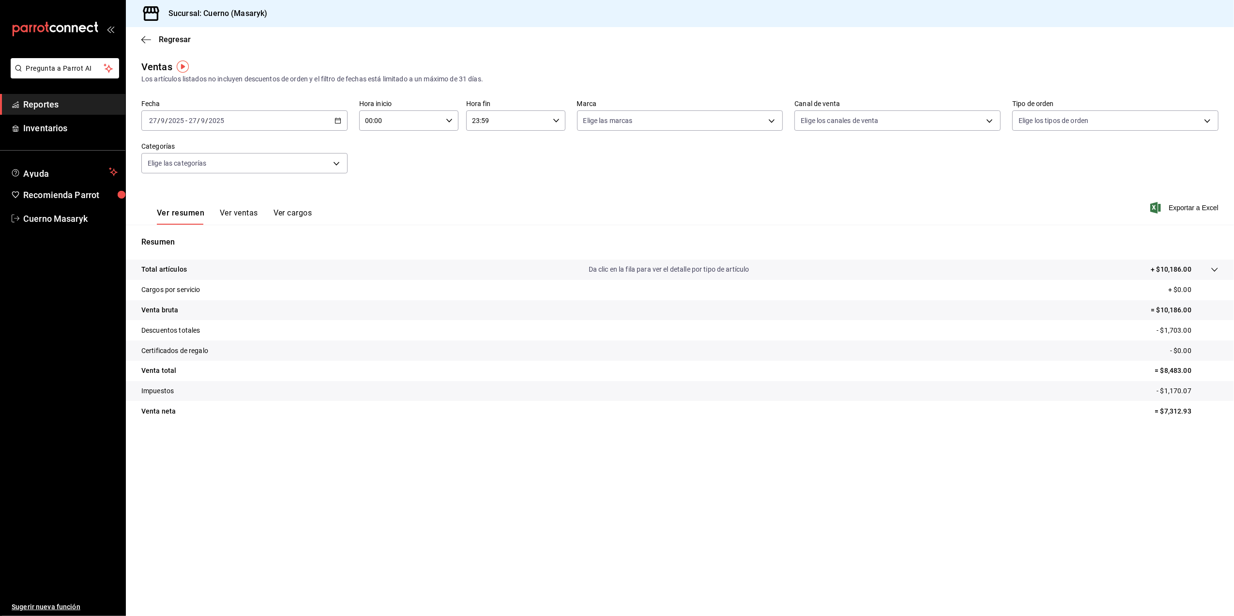
click at [337, 117] on icon "button" at bounding box center [337, 120] width 7 height 7
click at [197, 236] on span "Rango de fechas" at bounding box center [187, 237] width 75 height 10
click at [255, 250] on abbr "22" at bounding box center [253, 248] width 6 height 7
click at [338, 252] on abbr "27" at bounding box center [338, 248] width 6 height 7
click at [387, 126] on input "00:00" at bounding box center [400, 120] width 83 height 19
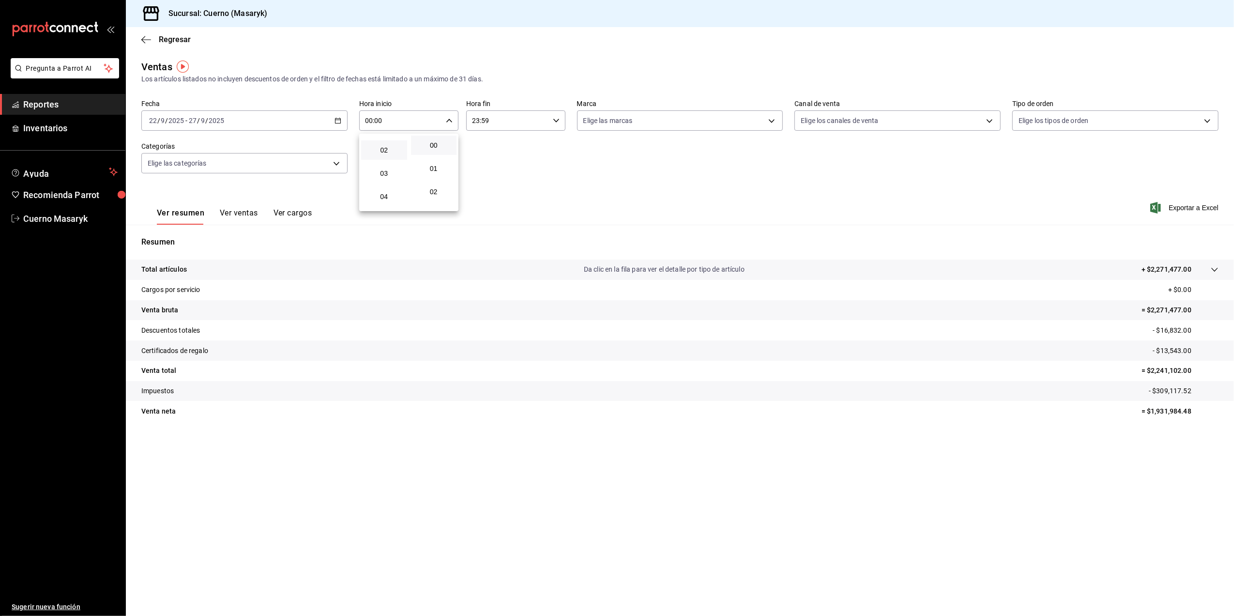
scroll to position [64, 0]
click at [387, 199] on span "05" at bounding box center [384, 197] width 34 height 8
type input "05:00"
click at [518, 117] on div at bounding box center [617, 308] width 1234 height 616
click at [512, 121] on input "23:59" at bounding box center [507, 120] width 83 height 19
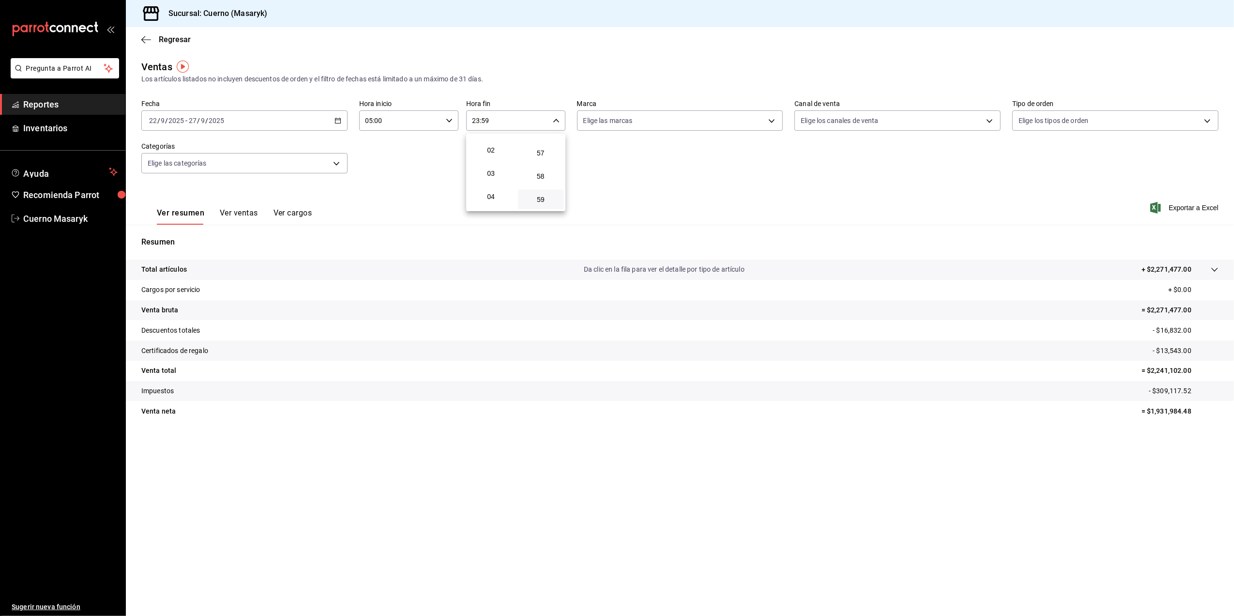
scroll to position [64, 0]
click at [492, 198] on span "05" at bounding box center [491, 197] width 34 height 8
click at [554, 121] on div at bounding box center [617, 308] width 1234 height 616
click at [546, 118] on input "05:59" at bounding box center [507, 120] width 83 height 19
click at [540, 142] on span "00" at bounding box center [541, 145] width 34 height 8
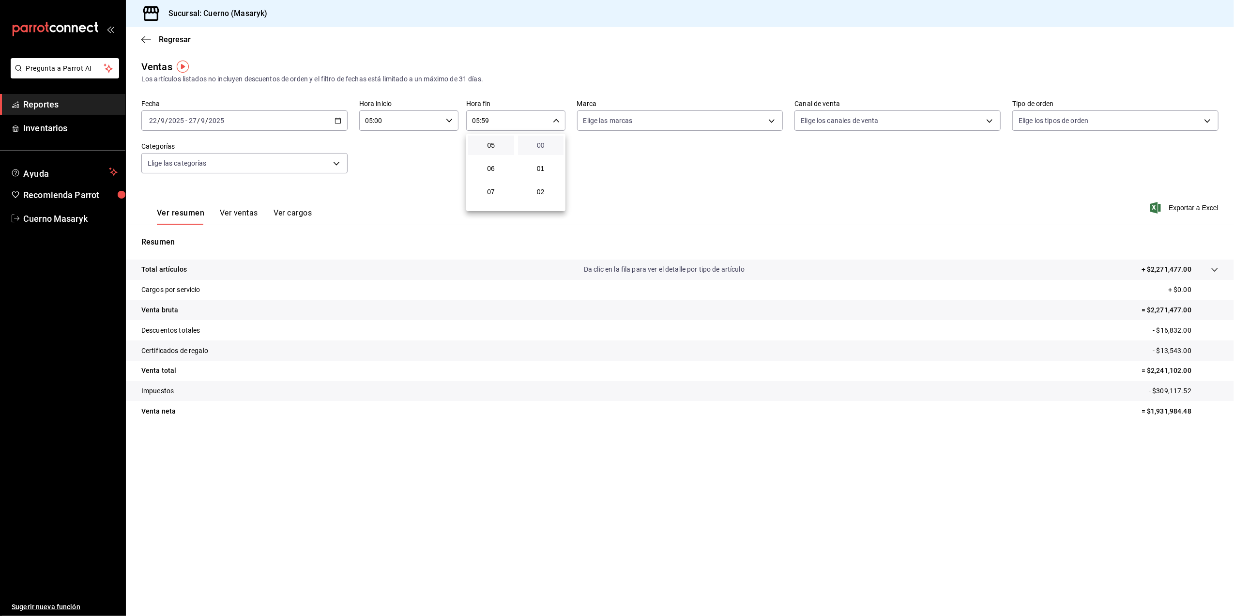
type input "05:00"
click at [341, 121] on div at bounding box center [617, 308] width 1234 height 616
click at [322, 122] on div "[DATE] [DATE] - [DATE] [DATE]" at bounding box center [244, 120] width 206 height 20
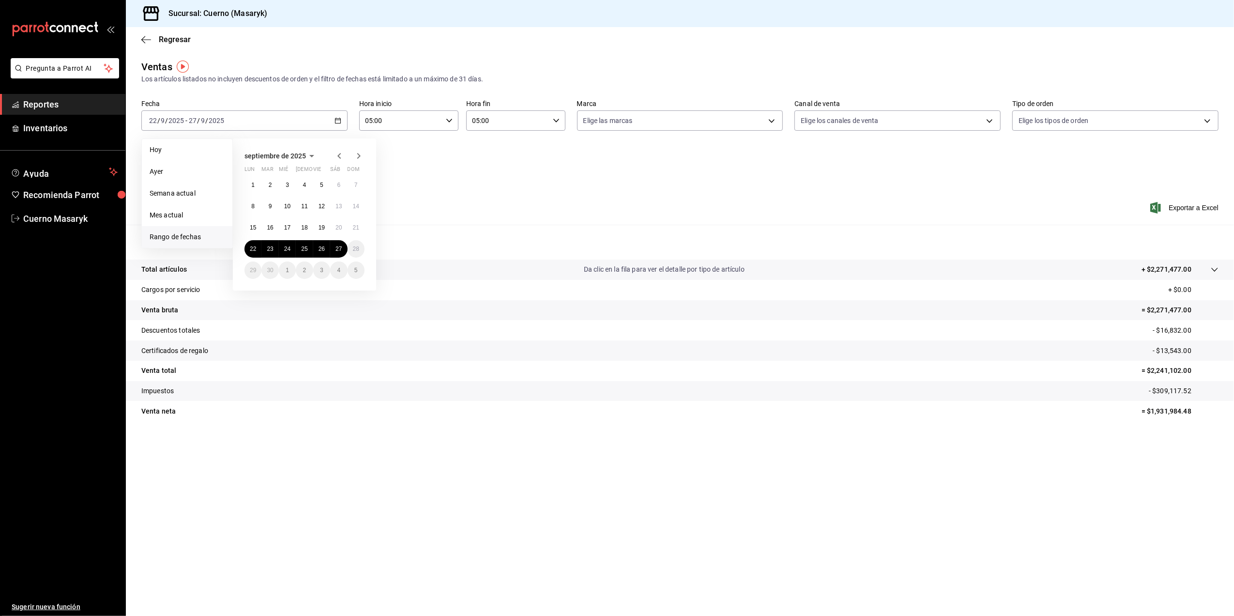
click at [577, 192] on div "Ver resumen Ver ventas Ver cargos Exportar a Excel" at bounding box center [680, 205] width 1108 height 40
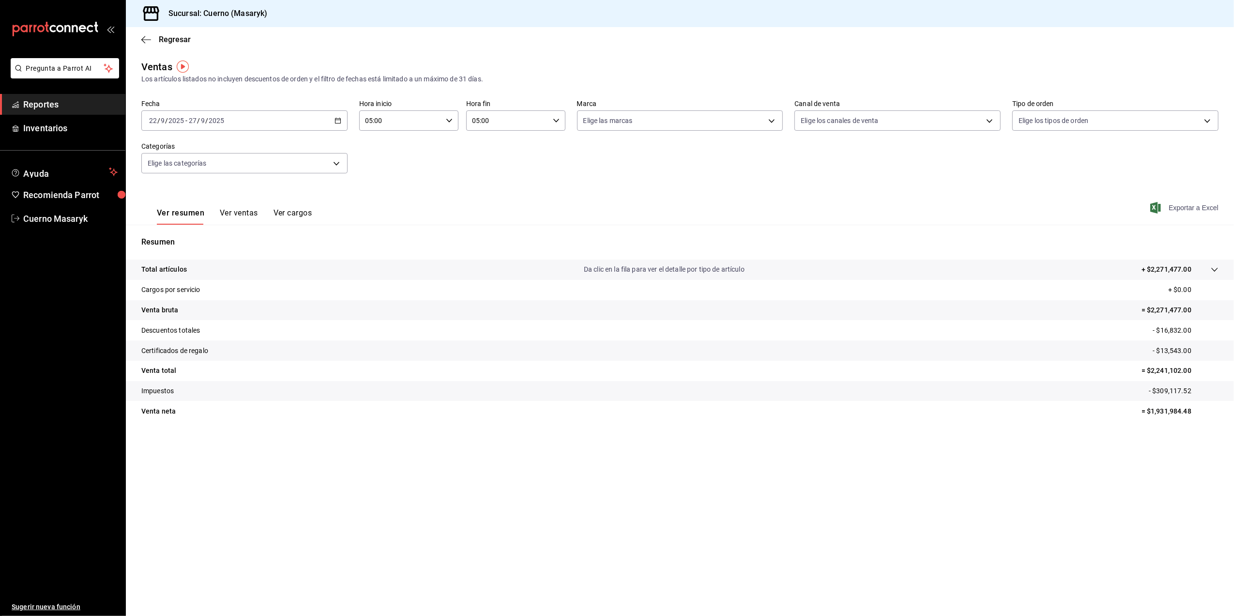
click at [1180, 208] on span "Exportar a Excel" at bounding box center [1185, 208] width 66 height 12
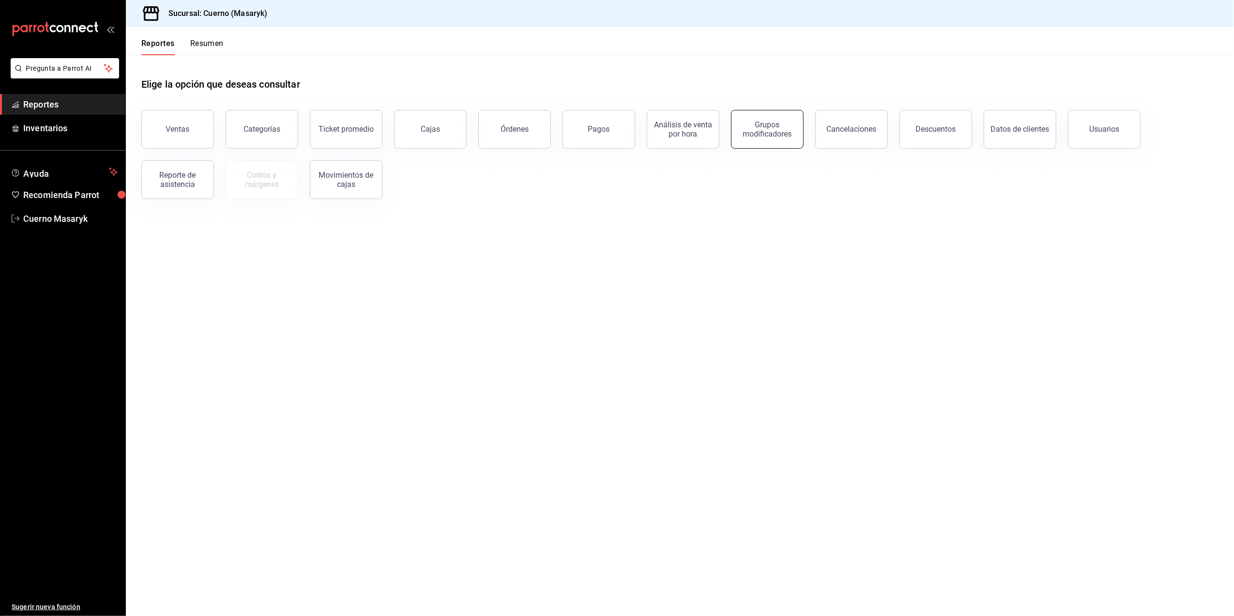
click at [776, 137] on button "Grupos modificadores" at bounding box center [767, 129] width 73 height 39
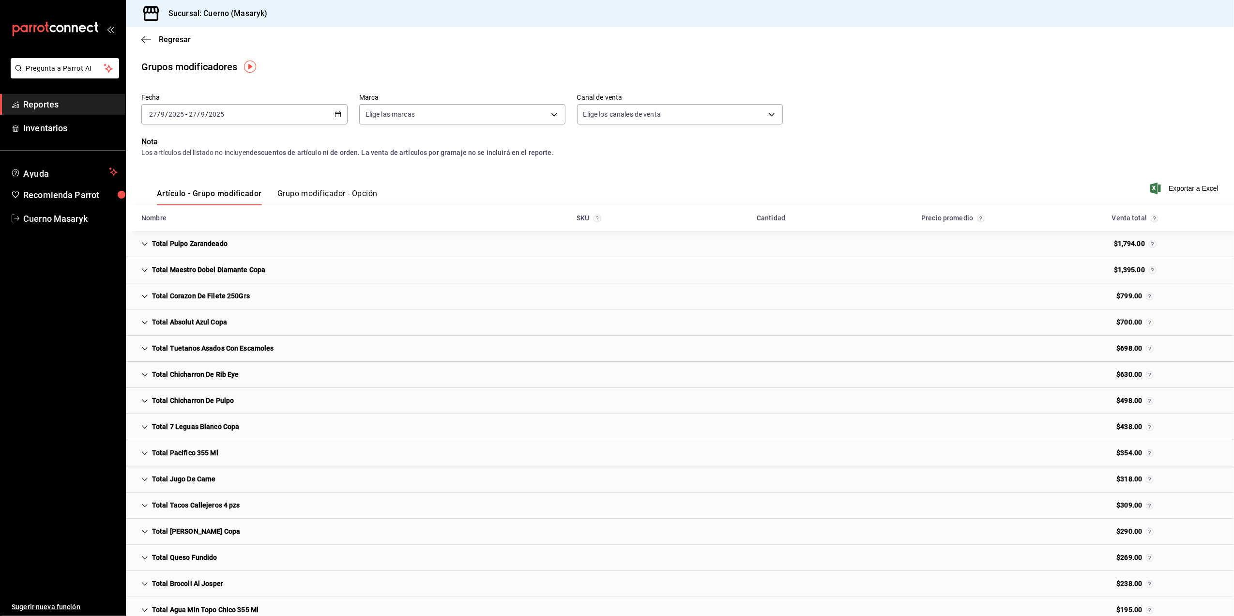
click at [335, 113] on \(Stroke\) "button" at bounding box center [337, 113] width 5 height 0
click at [199, 233] on span "Rango de fechas" at bounding box center [187, 231] width 75 height 10
click at [255, 241] on abbr "22" at bounding box center [253, 242] width 6 height 7
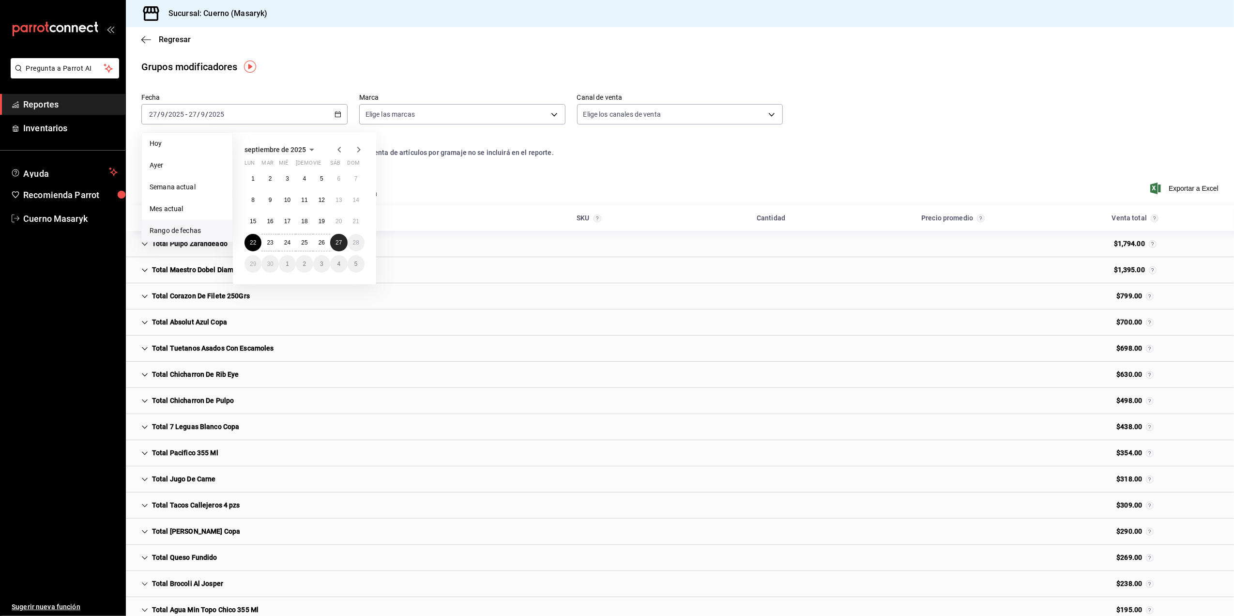
click at [333, 244] on button "27" at bounding box center [338, 242] width 17 height 17
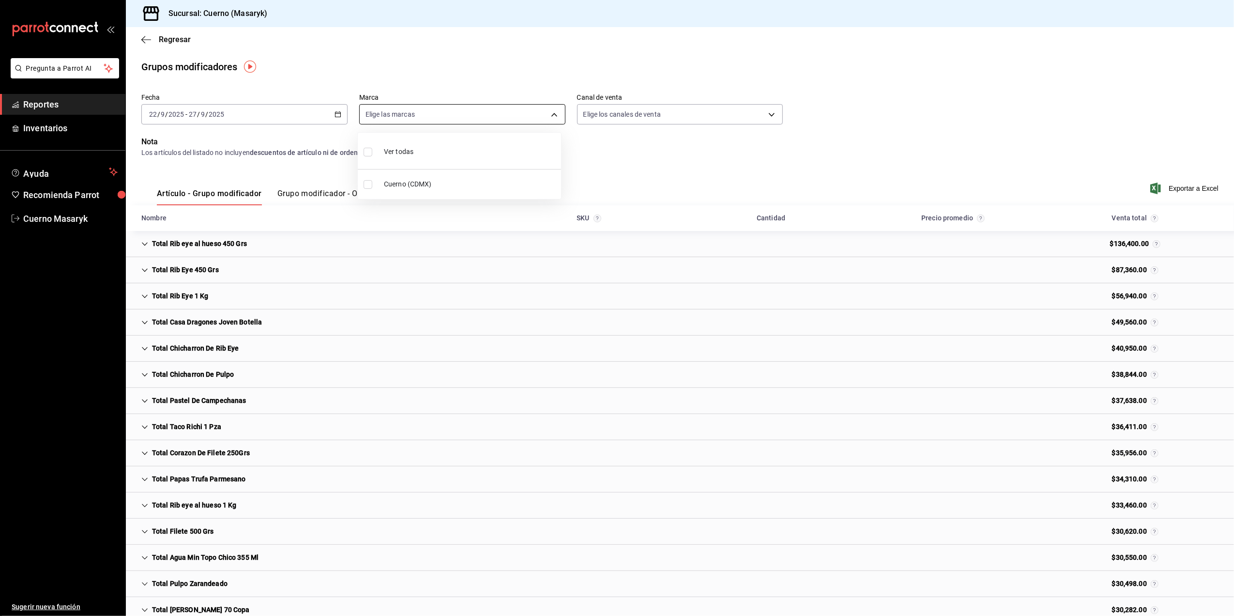
click at [522, 121] on body "Pregunta a Parrot AI Reportes Inventarios Ayuda Recomienda Parrot Cuerno Masary…" at bounding box center [617, 308] width 1234 height 616
click at [370, 184] on input "checkbox" at bounding box center [368, 184] width 9 height 9
checkbox input "true"
type input "4ea0d660-02b3-4785-bb88-48b5ef6e196c"
checkbox input "true"
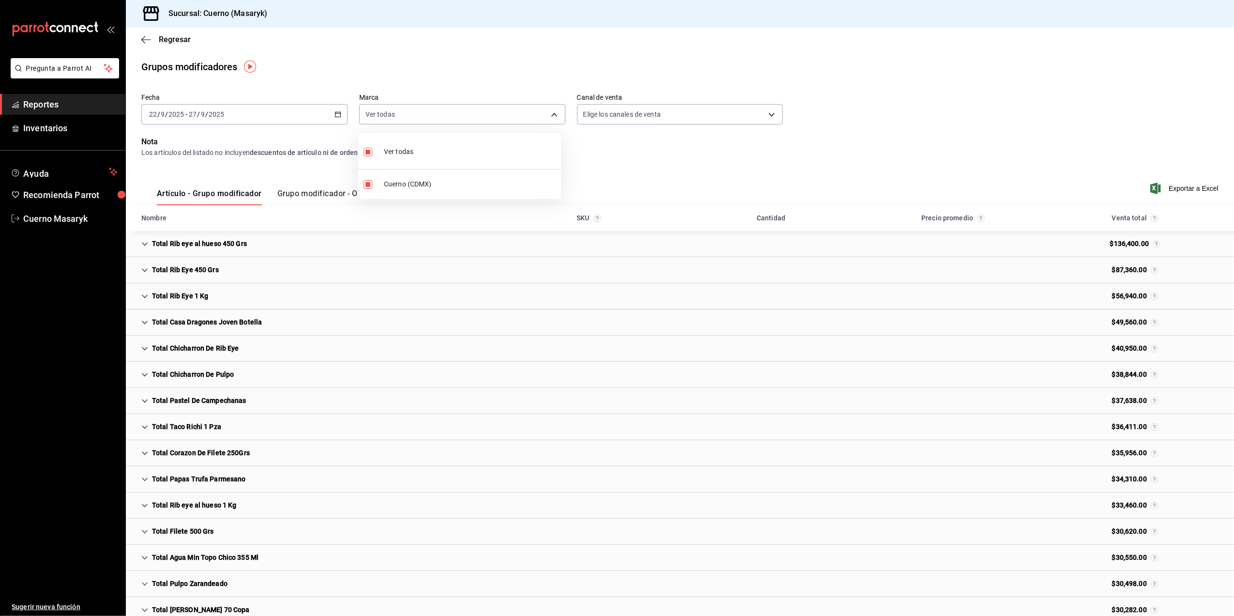
click at [1189, 192] on div at bounding box center [617, 308] width 1234 height 616
click at [1173, 185] on span "Exportar a Excel" at bounding box center [1185, 188] width 66 height 12
click at [1173, 185] on div "Exportando a excel..." at bounding box center [1179, 188] width 78 height 9
